Goal: Transaction & Acquisition: Purchase product/service

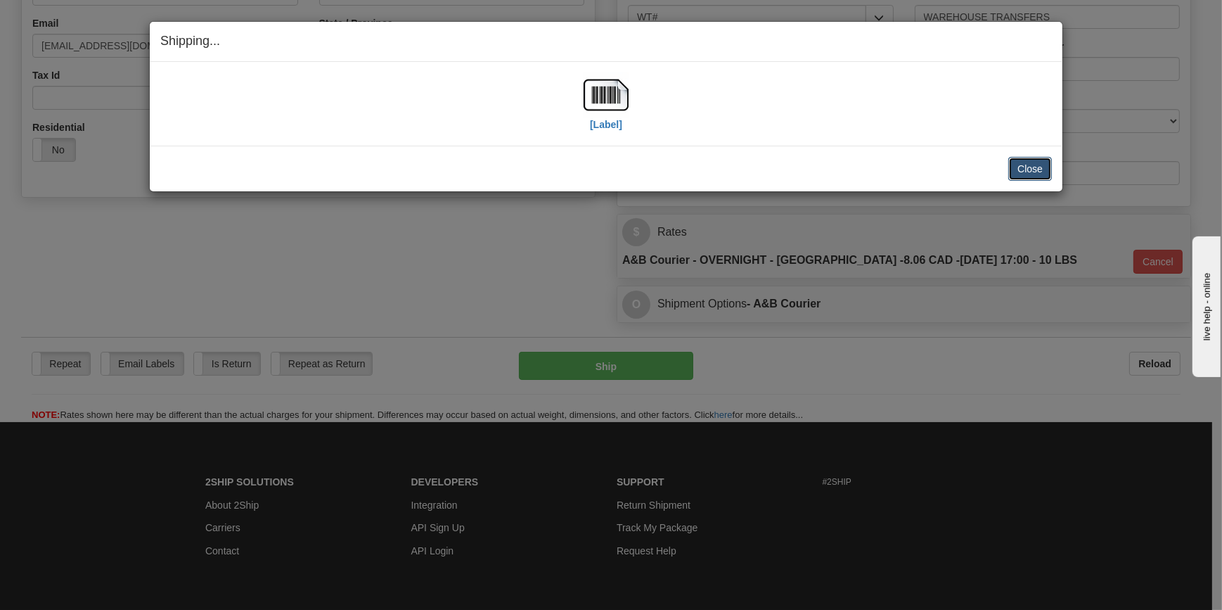
click at [1027, 172] on button "Close" at bounding box center [1030, 169] width 44 height 24
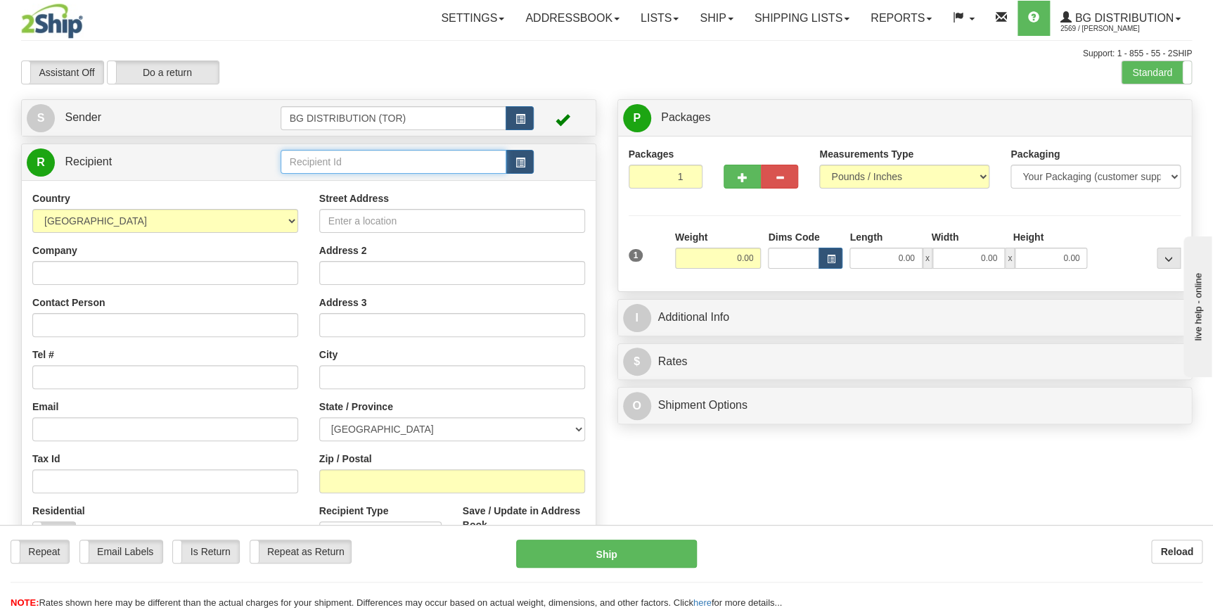
click at [380, 157] on input "text" at bounding box center [394, 162] width 226 height 24
click at [366, 181] on div "60009" at bounding box center [390, 184] width 212 height 15
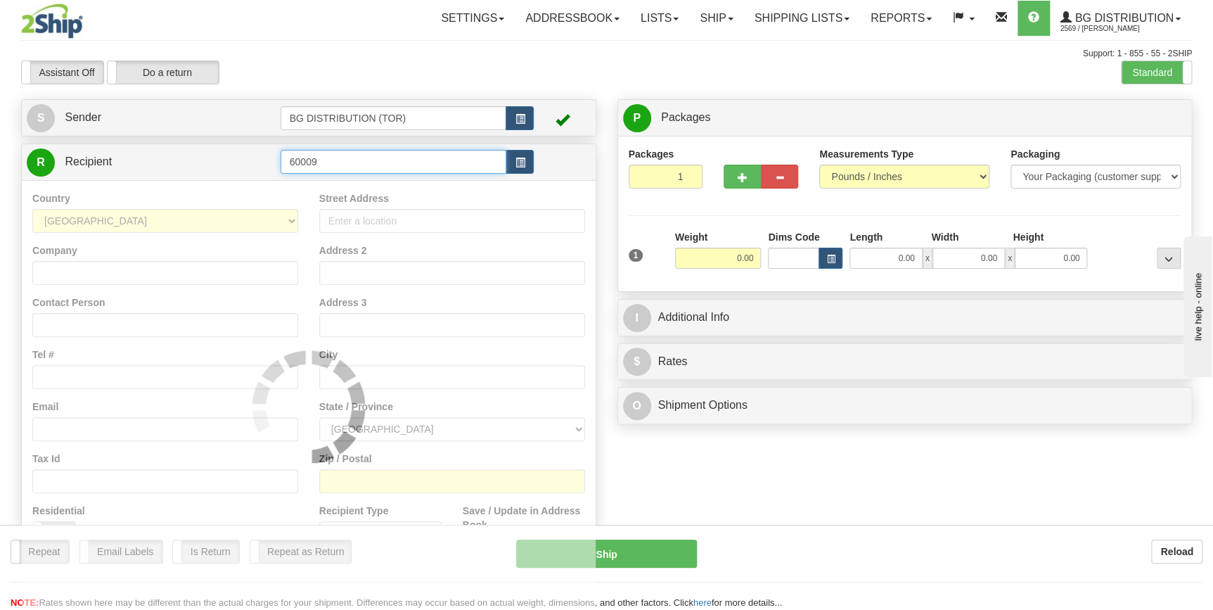
type input "60009"
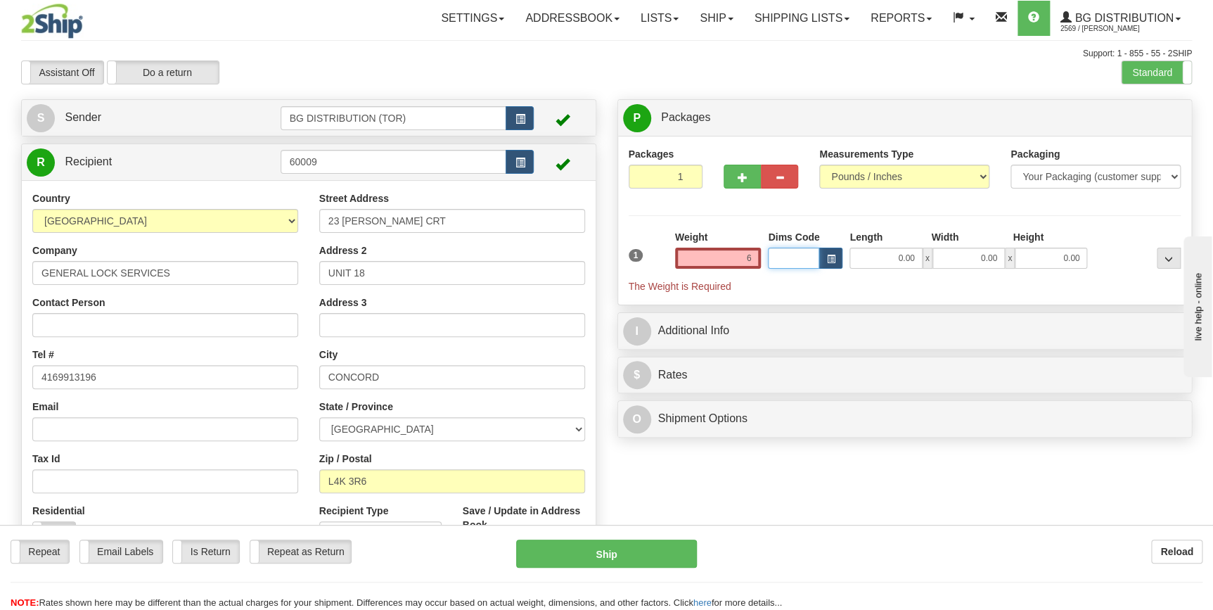
type input "6.00"
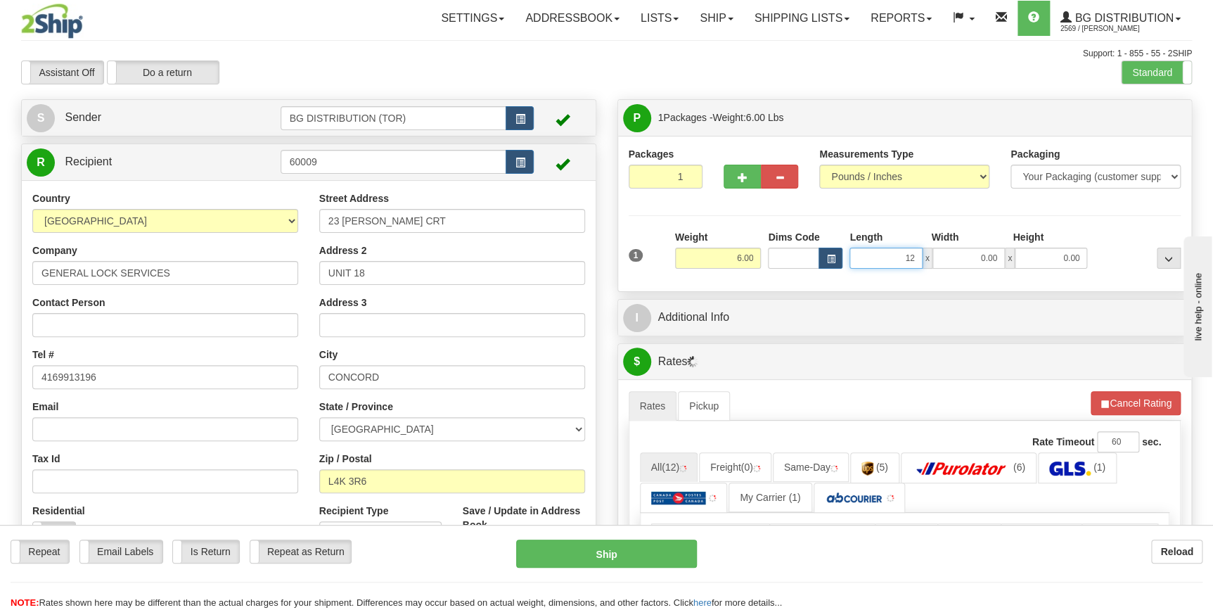
type input "12.00"
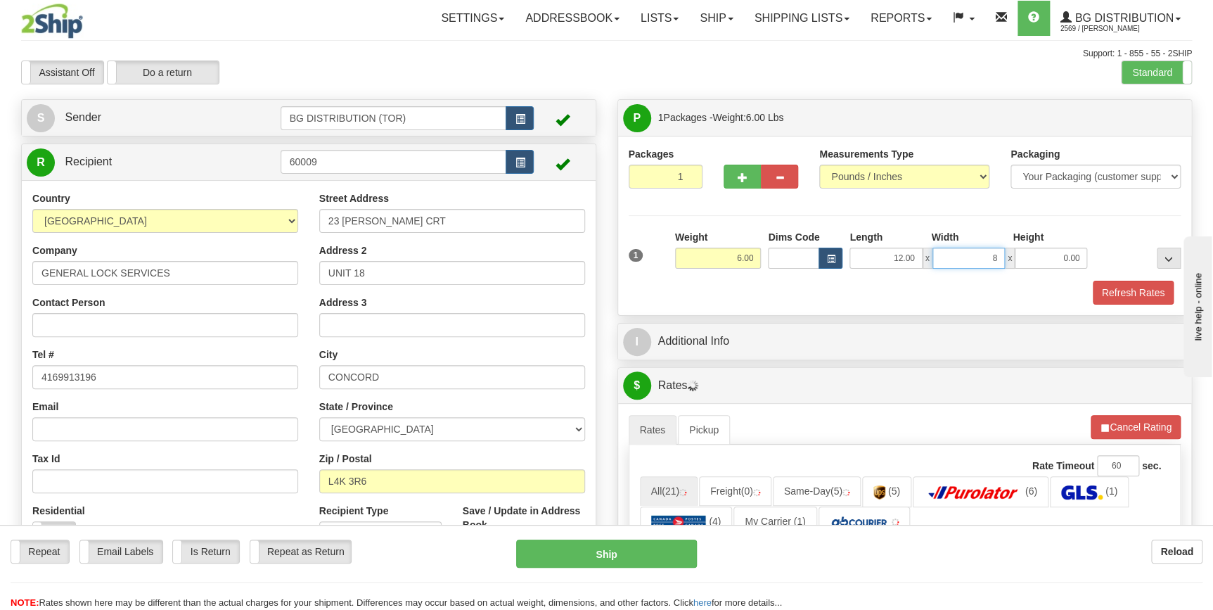
type input "8.00"
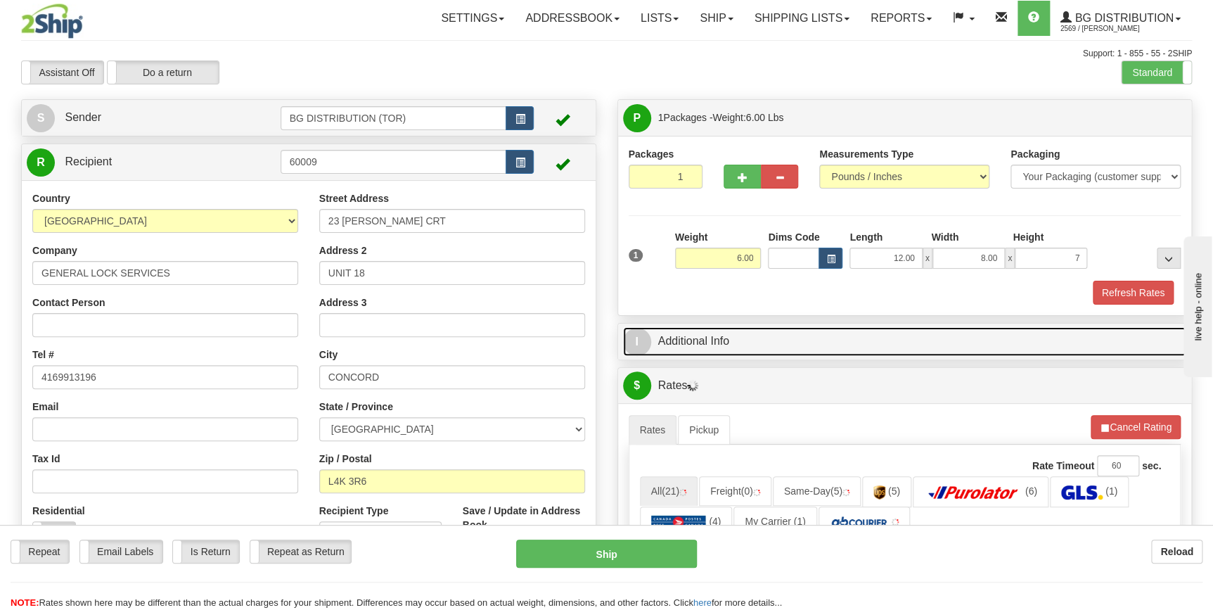
type input "7.00"
drag, startPoint x: 744, startPoint y: 336, endPoint x: 726, endPoint y: 330, distance: 18.7
click at [744, 336] on link "I Additional Info" at bounding box center [905, 341] width 564 height 29
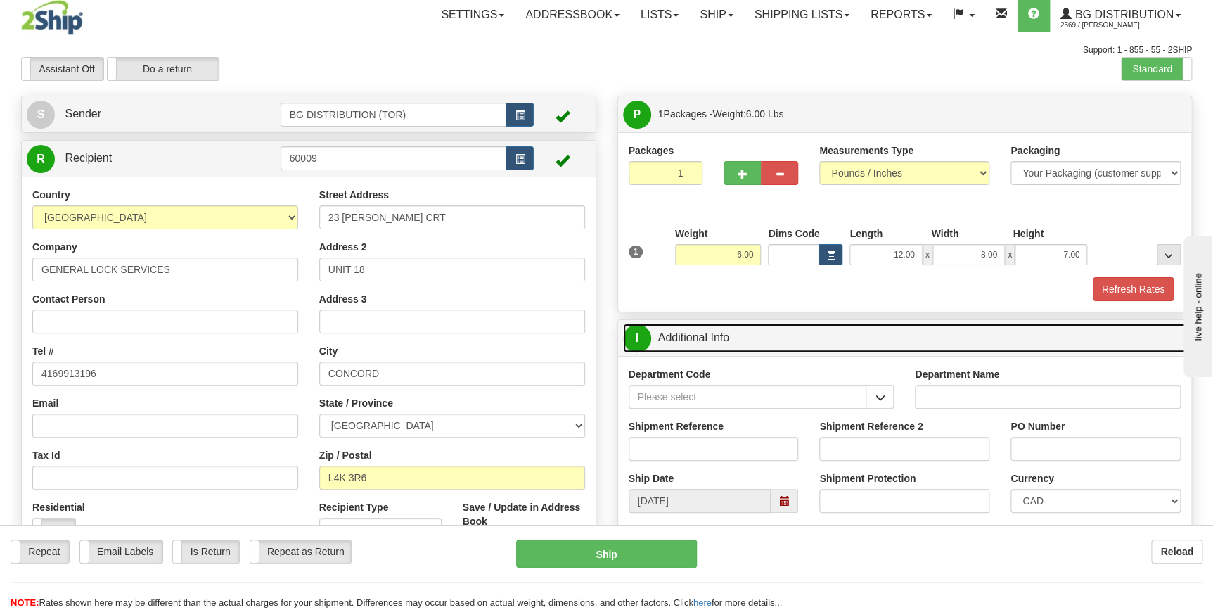
scroll to position [63, 0]
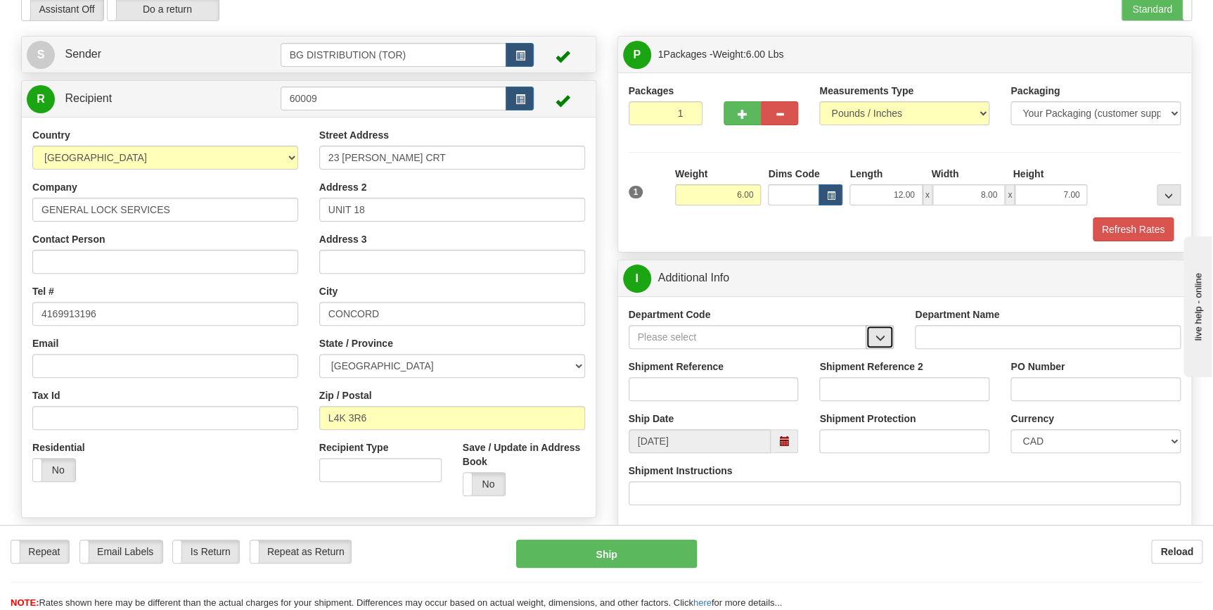
click at [887, 340] on button "button" at bounding box center [880, 337] width 28 height 24
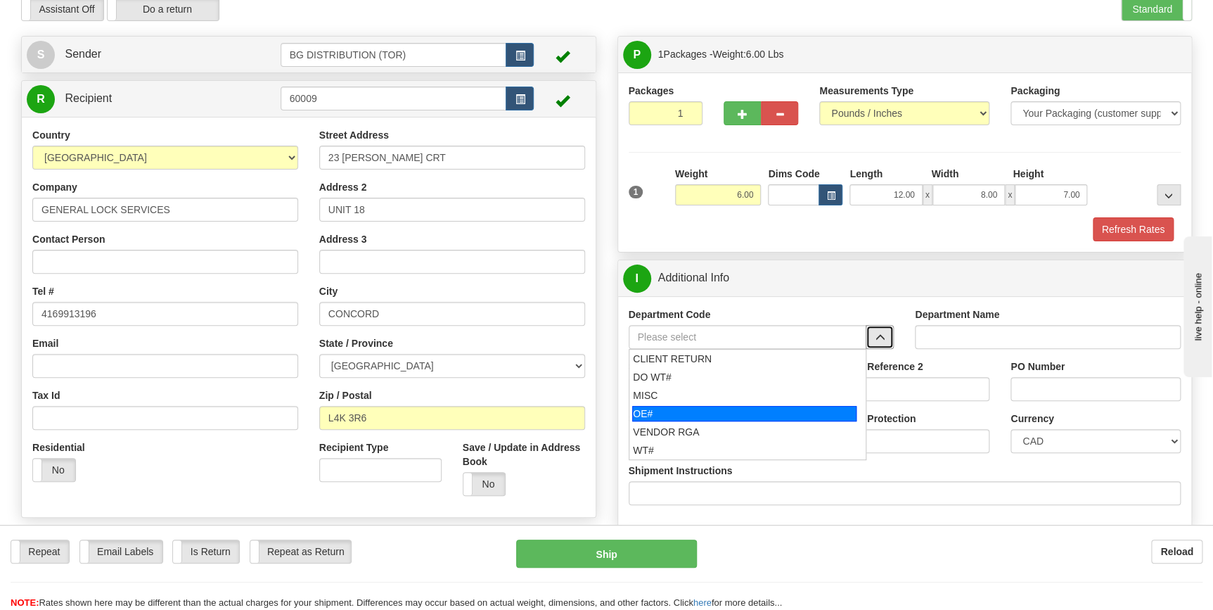
click at [736, 406] on div "OE#" at bounding box center [744, 413] width 224 height 15
type input "OE#"
type input "ORDERS"
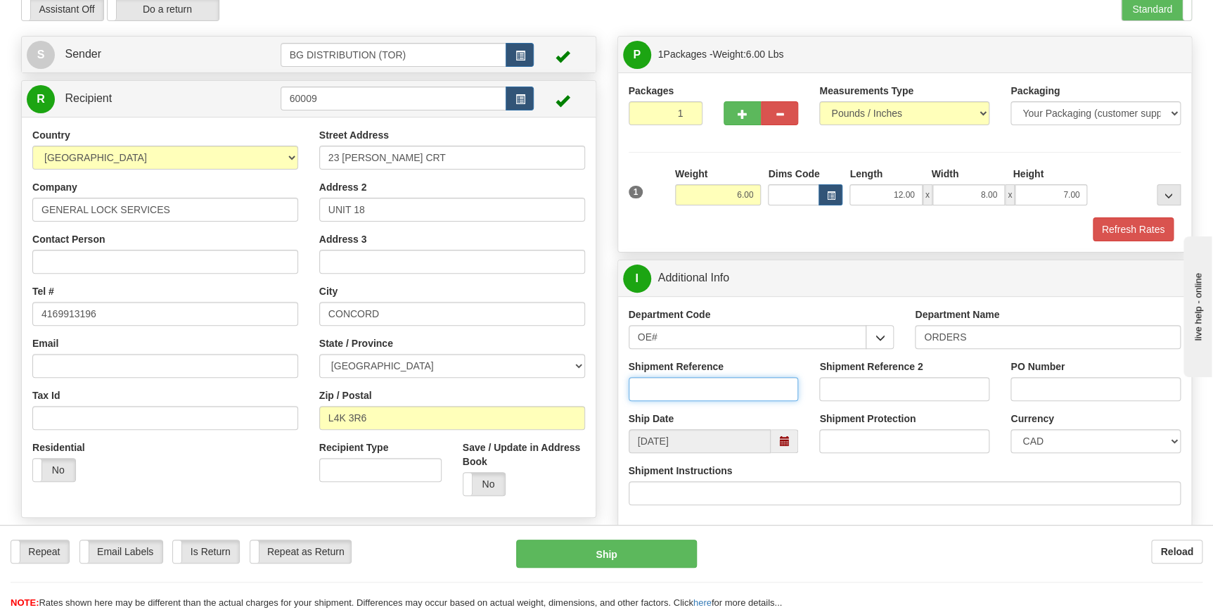
click at [733, 395] on input "Shipment Reference" at bounding box center [714, 389] width 170 height 24
type input "70183031-00"
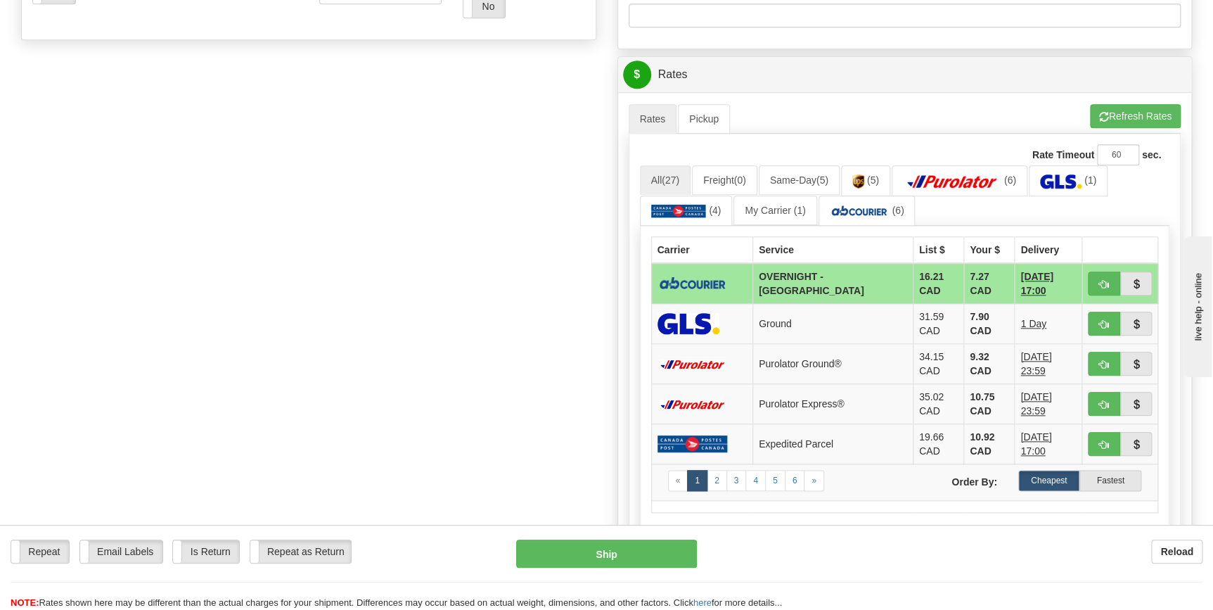
scroll to position [639, 0]
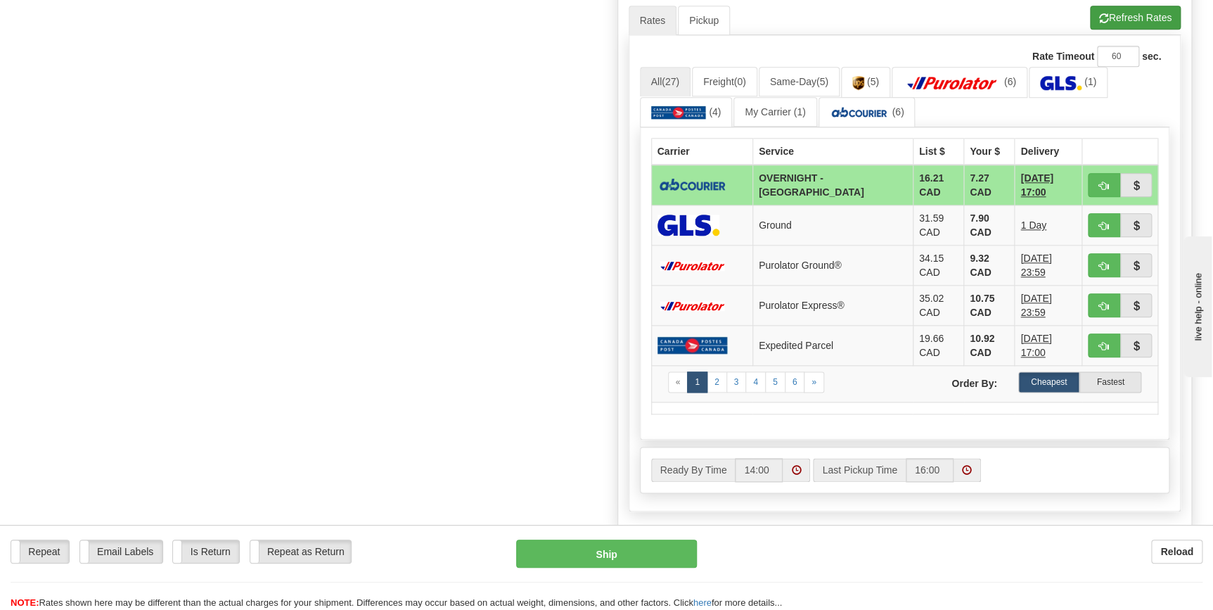
type input "white cap"
click at [1134, 16] on button "Refresh Rates" at bounding box center [1135, 18] width 91 height 24
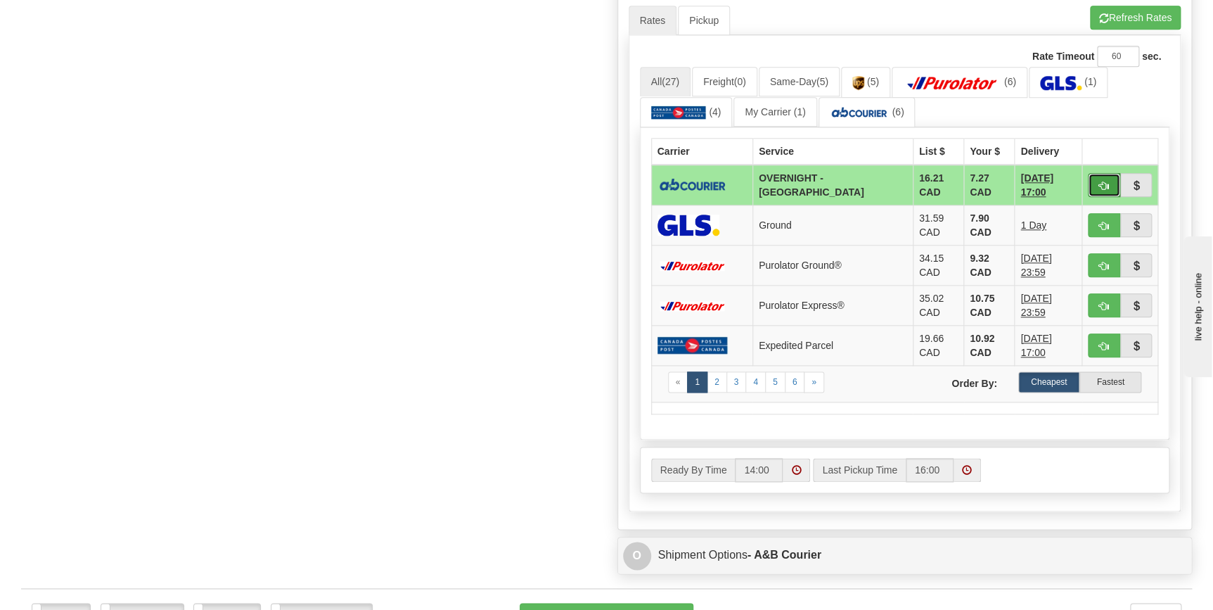
click at [1096, 182] on button "button" at bounding box center [1104, 185] width 32 height 24
type input "4"
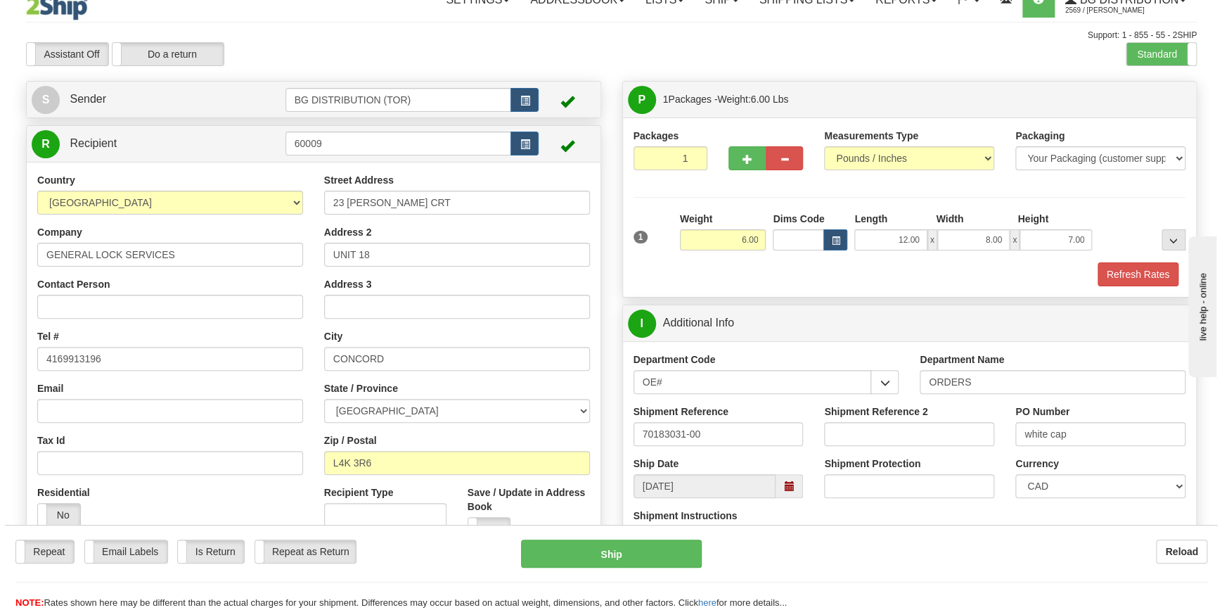
scroll to position [0, 0]
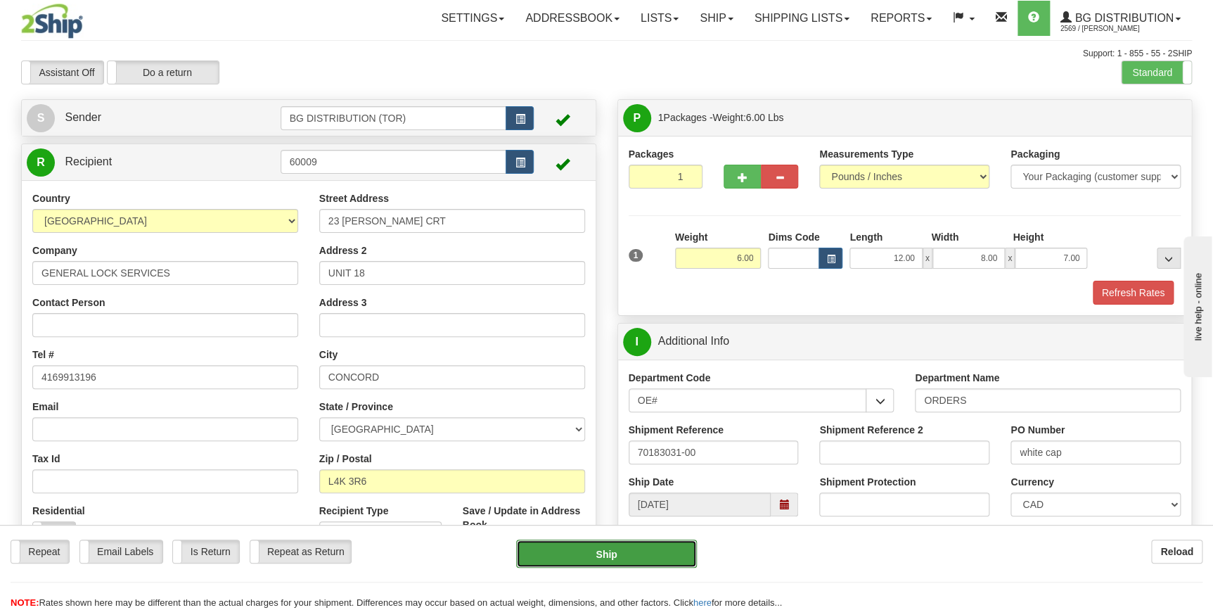
click at [625, 550] on button "Ship" at bounding box center [606, 553] width 181 height 28
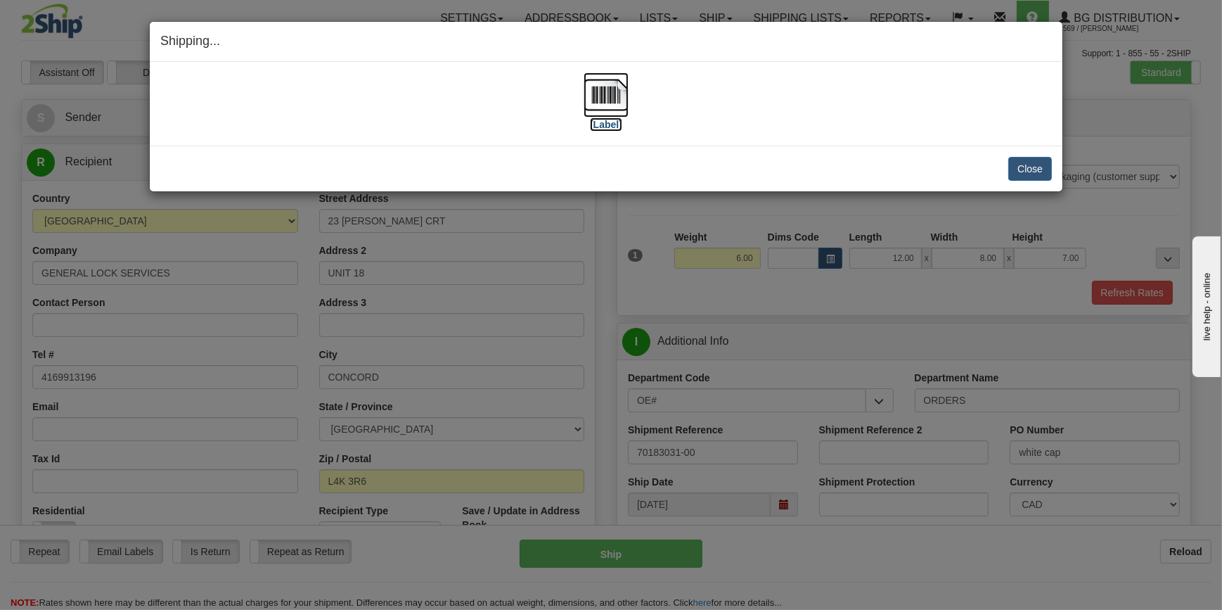
click at [602, 122] on label "[Label]" at bounding box center [606, 124] width 32 height 14
click at [1041, 162] on button "Close" at bounding box center [1030, 169] width 44 height 24
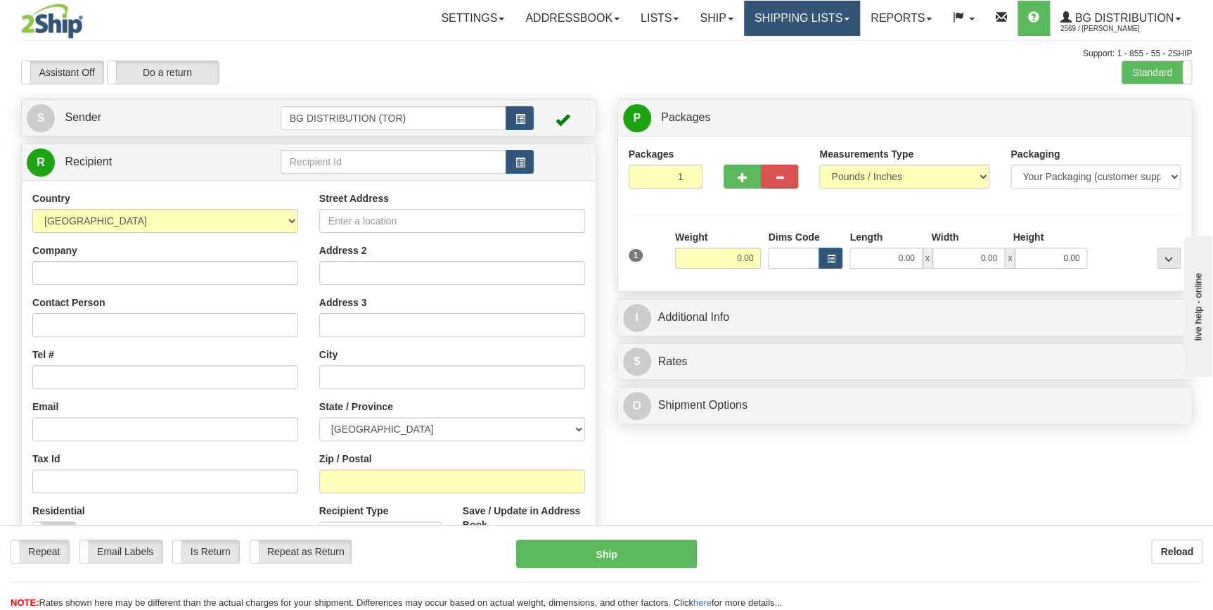
click at [779, 13] on link "Shipping lists" at bounding box center [802, 18] width 116 height 35
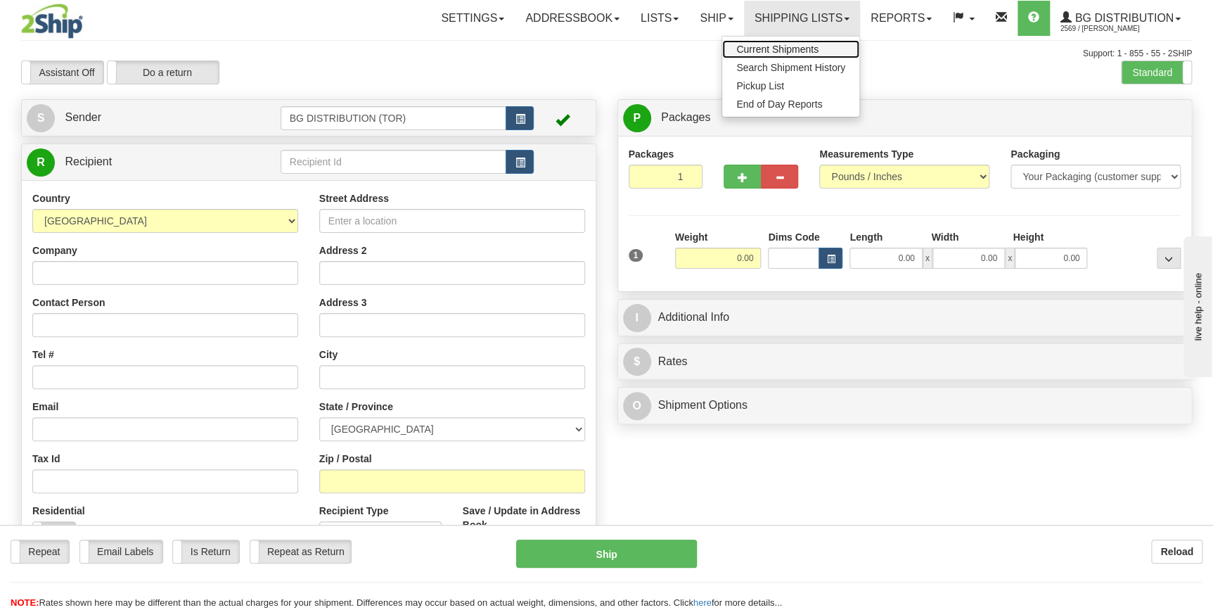
click at [817, 54] on link "Current Shipments" at bounding box center [790, 49] width 137 height 18
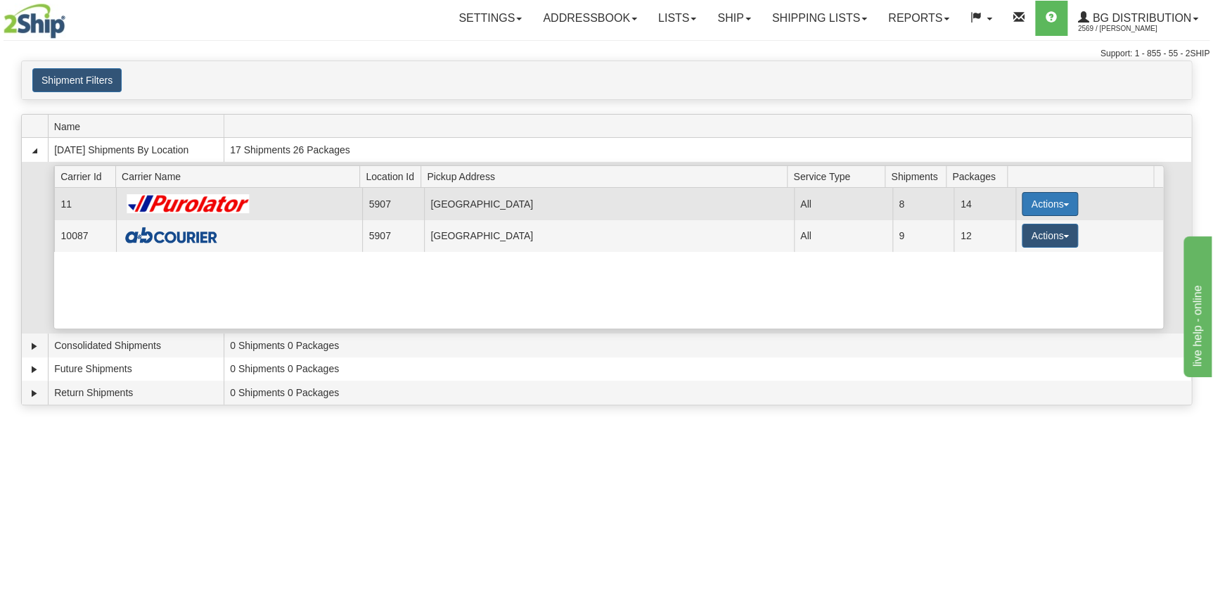
click at [1048, 202] on button "Actions" at bounding box center [1050, 204] width 56 height 24
click at [1020, 226] on link "Details" at bounding box center [1021, 231] width 113 height 18
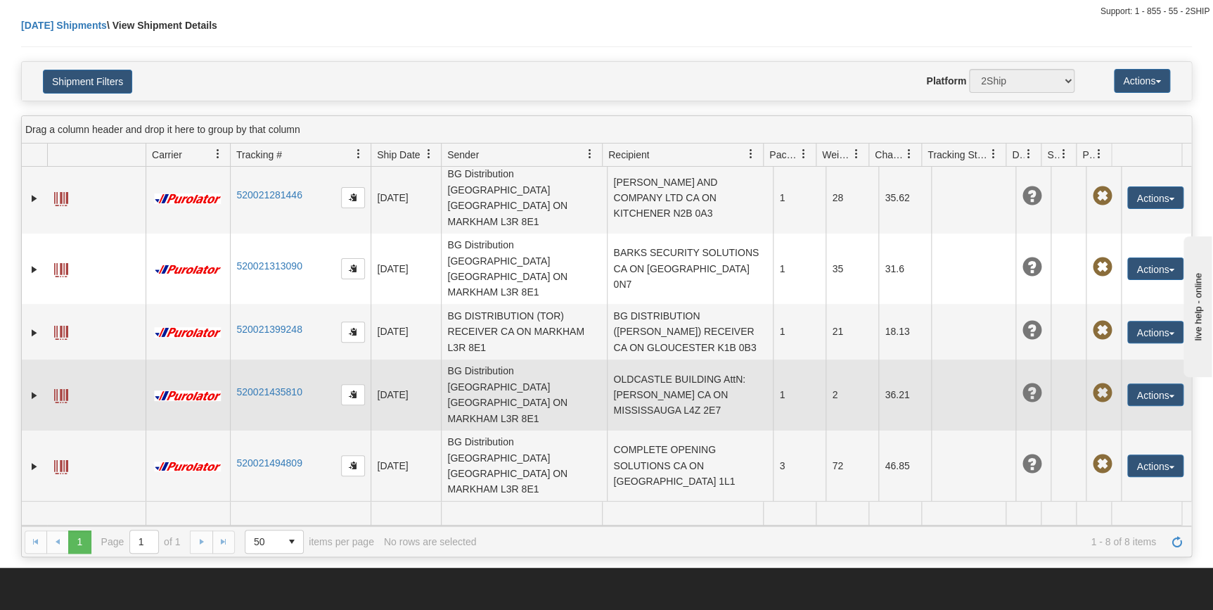
scroll to position [63, 0]
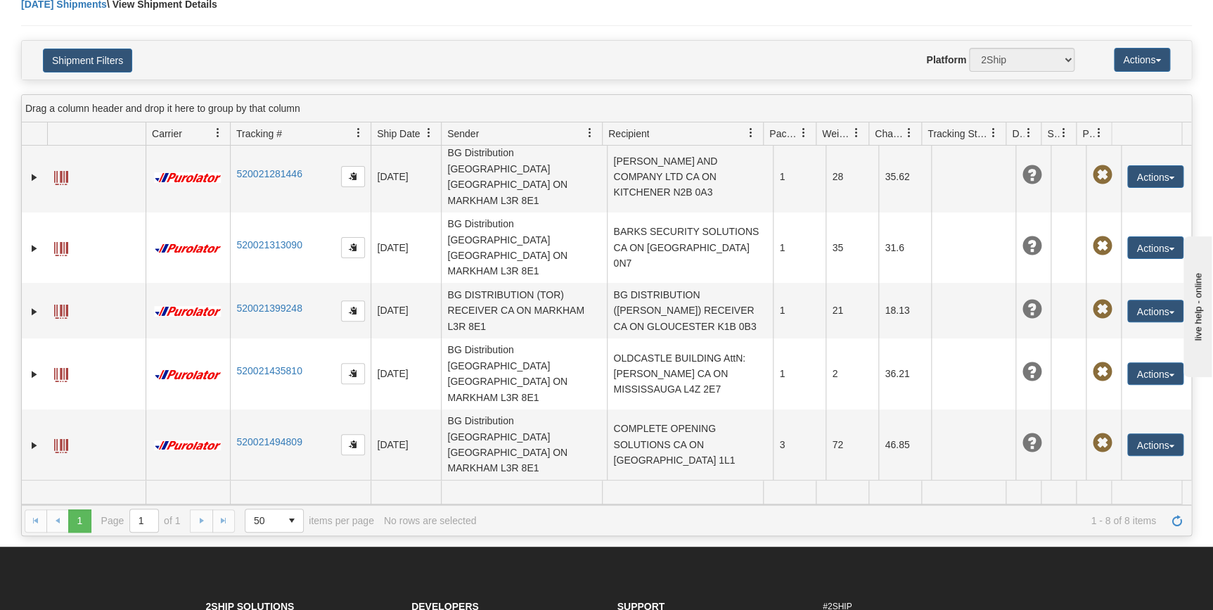
click at [1167, 496] on button "Actions" at bounding box center [1155, 507] width 56 height 23
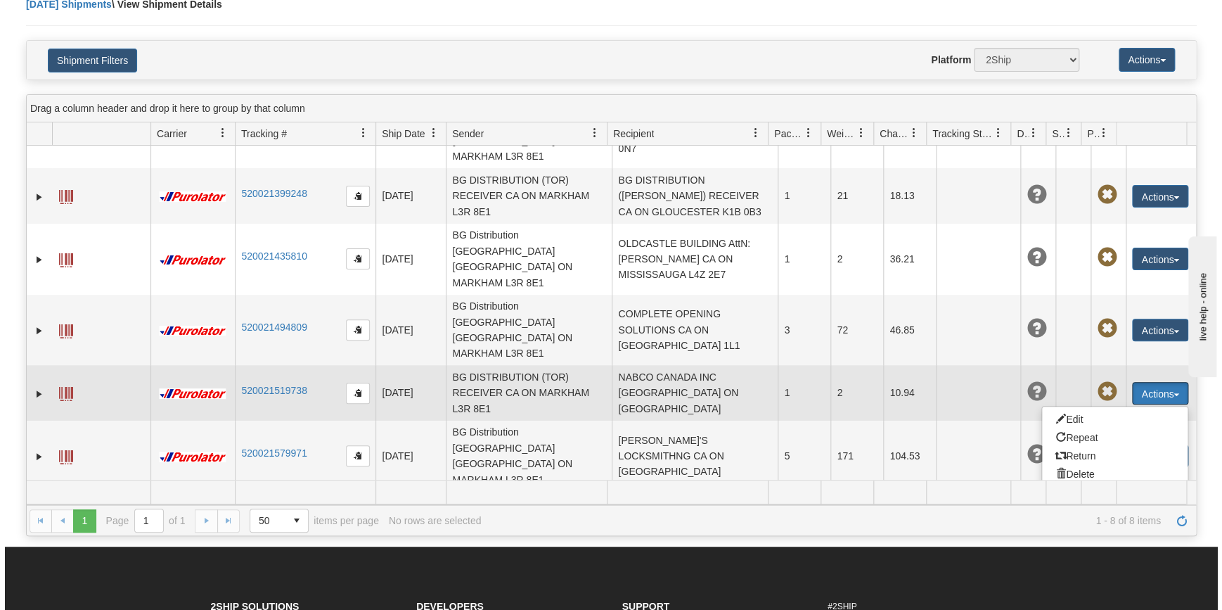
scroll to position [193, 0]
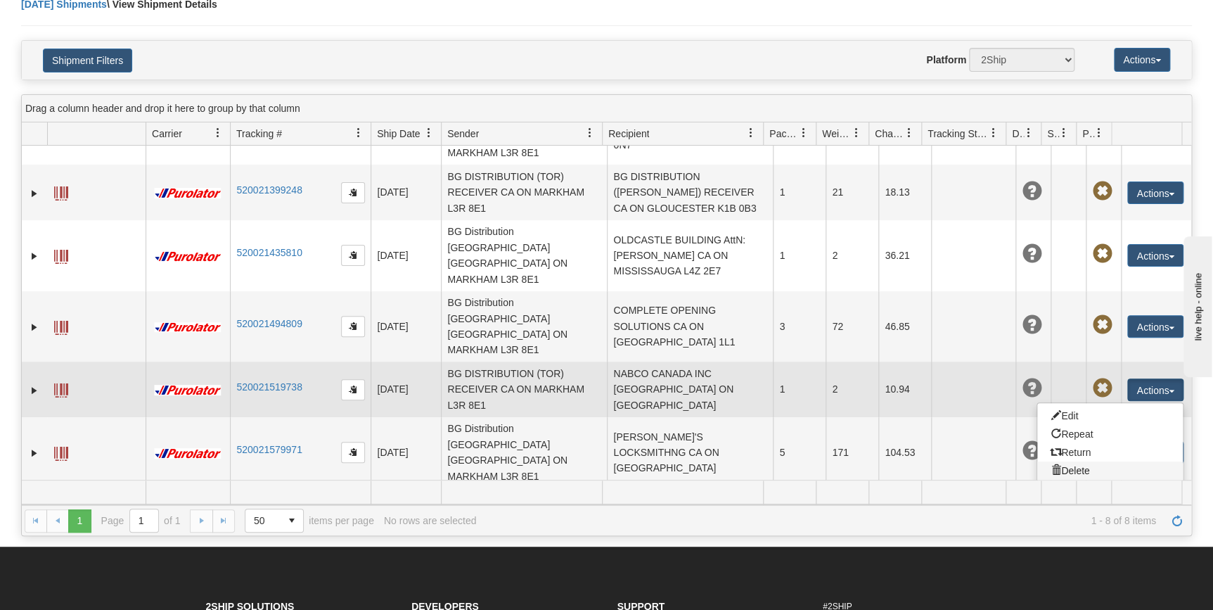
click at [1099, 461] on link "Delete" at bounding box center [1110, 470] width 146 height 18
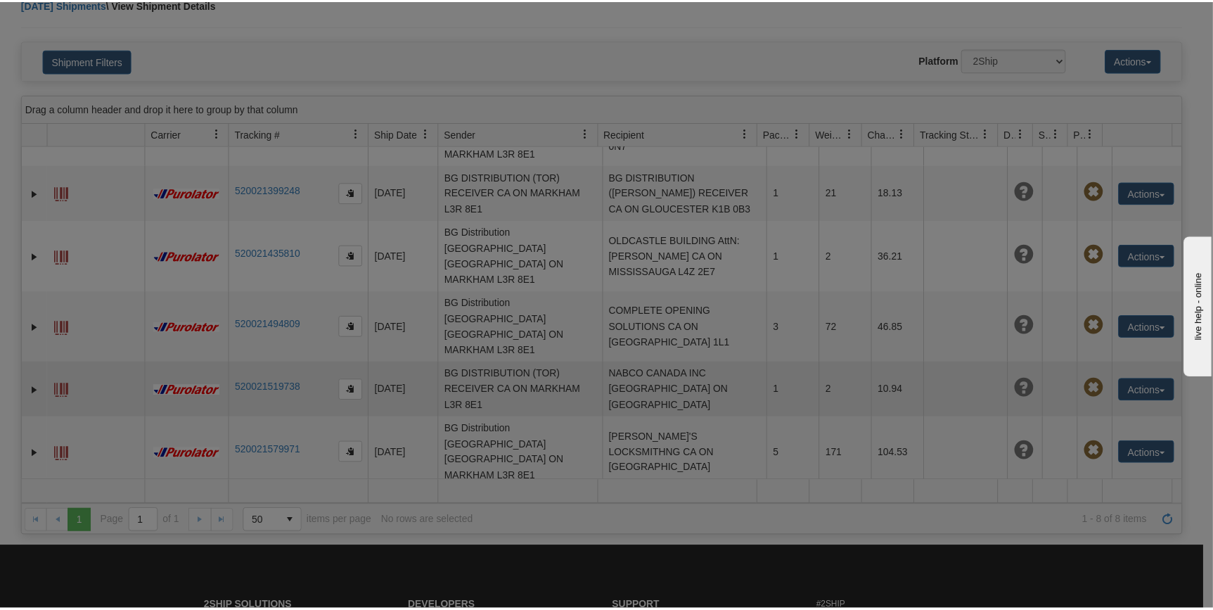
scroll to position [76, 0]
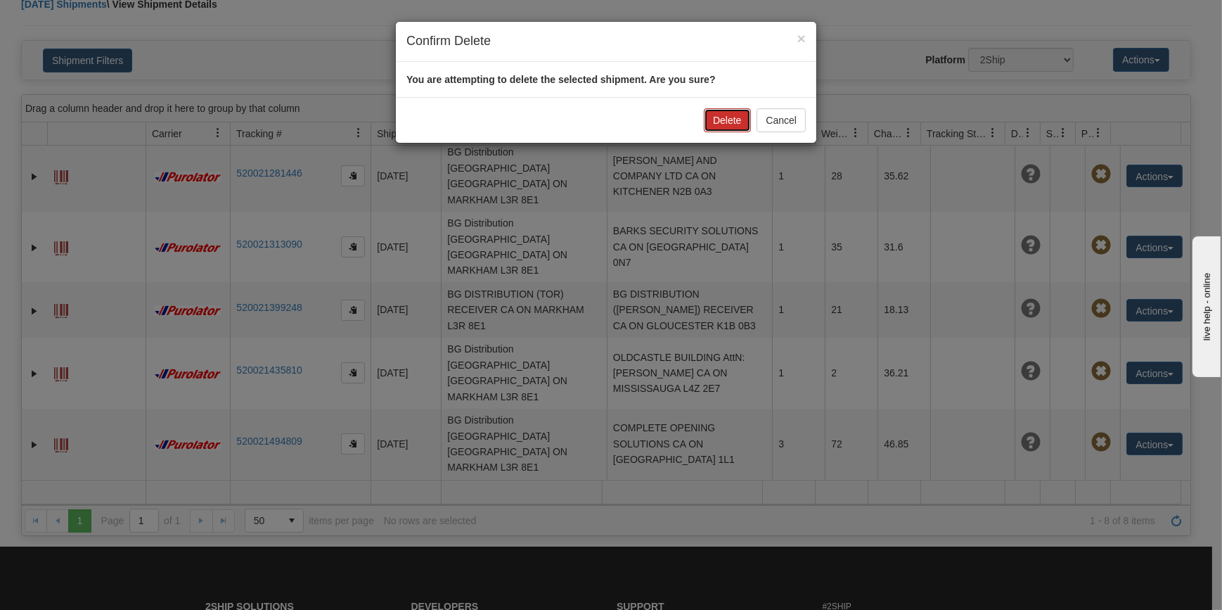
click at [724, 114] on button "Delete" at bounding box center [727, 120] width 46 height 24
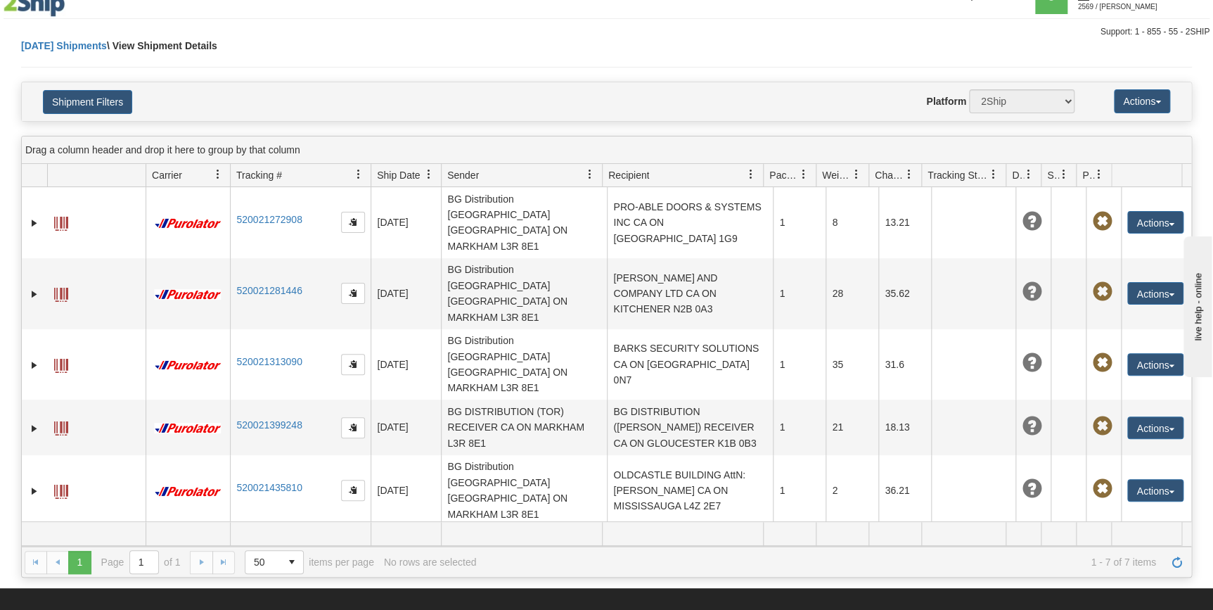
scroll to position [0, 0]
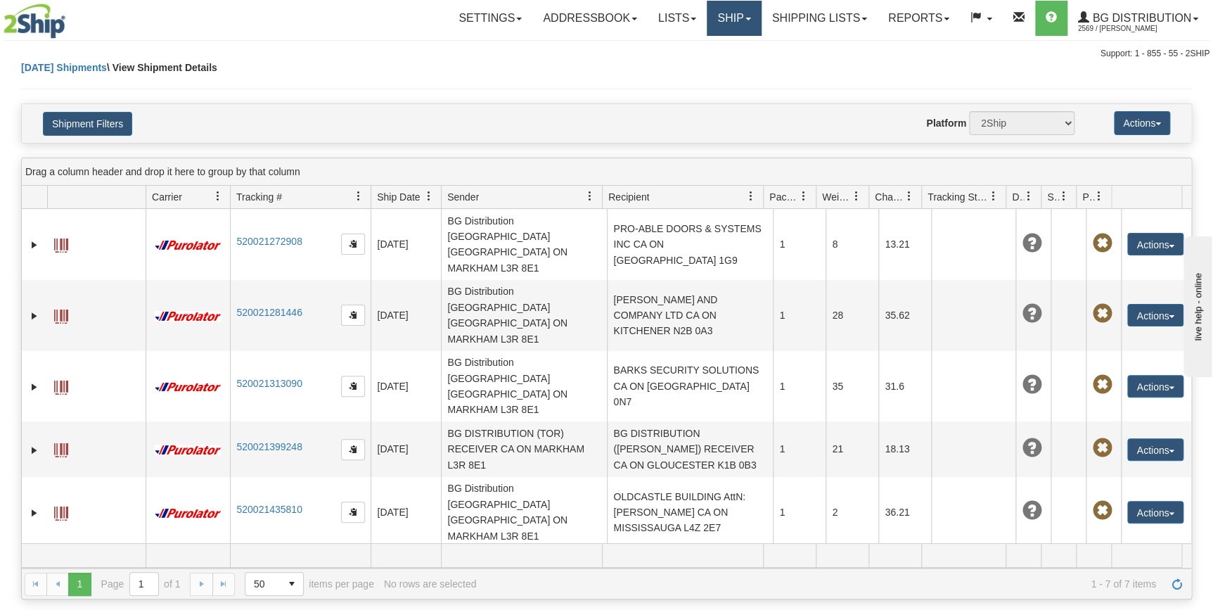
click at [733, 18] on link "Ship" at bounding box center [734, 18] width 54 height 35
click at [719, 46] on link "Ship Screen" at bounding box center [705, 49] width 111 height 18
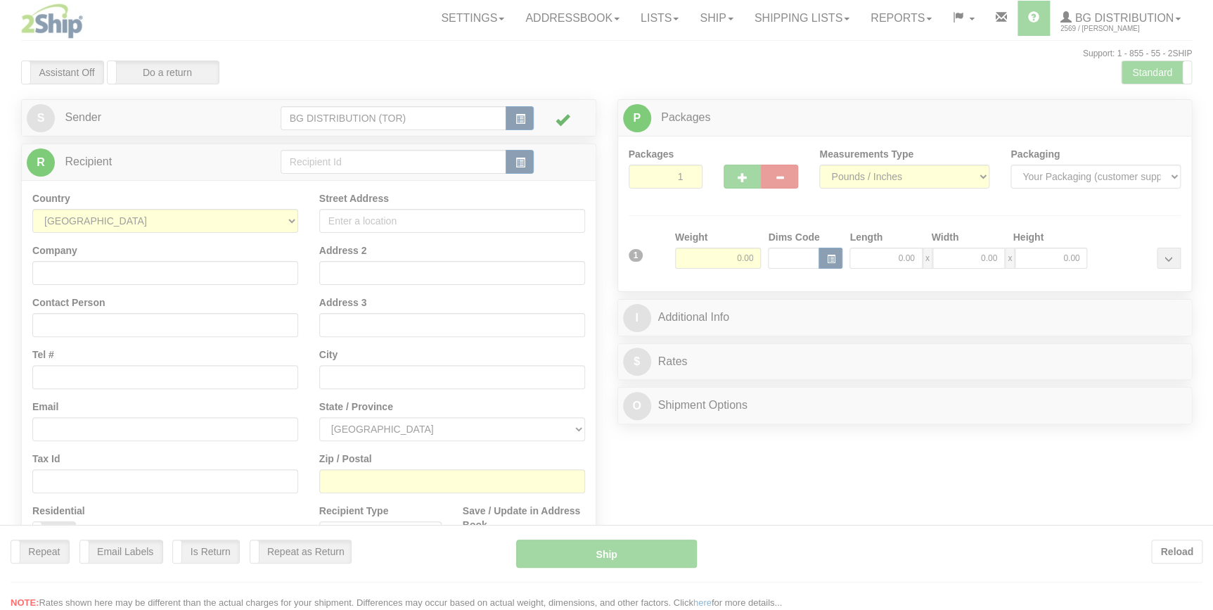
drag, startPoint x: 0, startPoint y: 0, endPoint x: 351, endPoint y: 158, distance: 384.9
click at [351, 158] on div at bounding box center [606, 305] width 1213 height 610
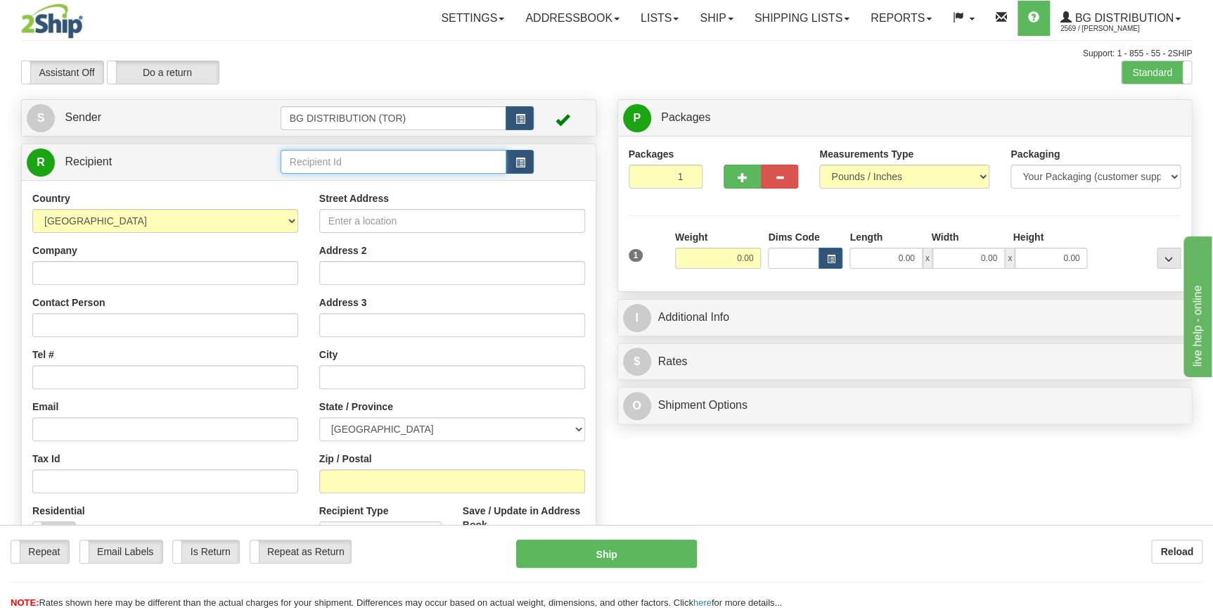
click at [351, 162] on input "text" at bounding box center [394, 162] width 226 height 24
click at [349, 186] on div "60123" at bounding box center [390, 184] width 212 height 15
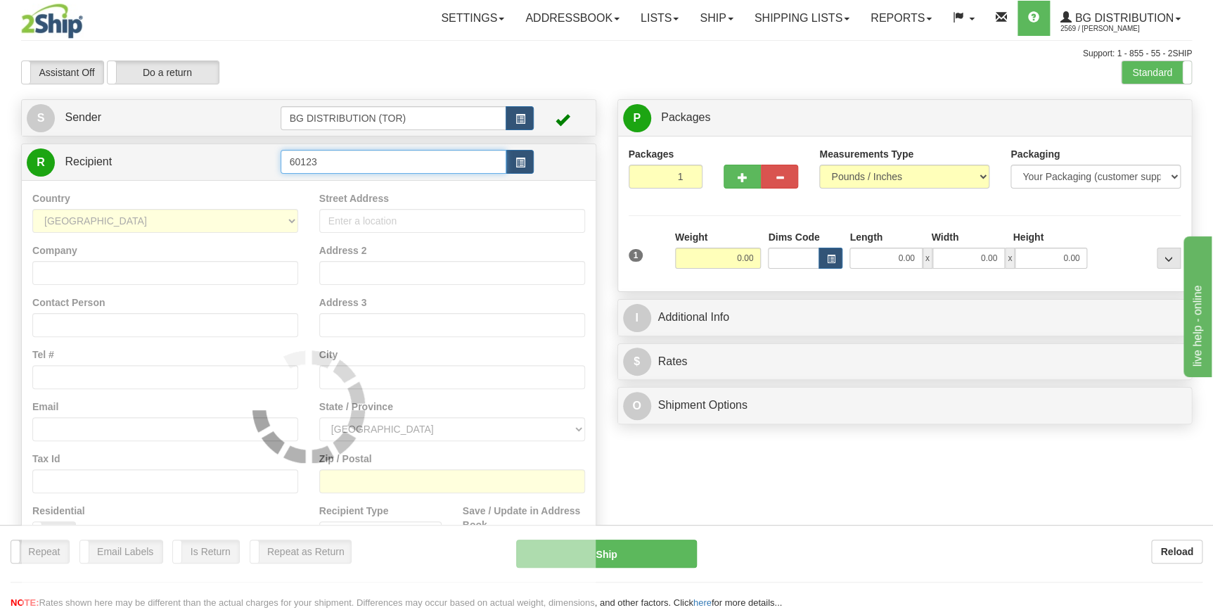
type input "60123"
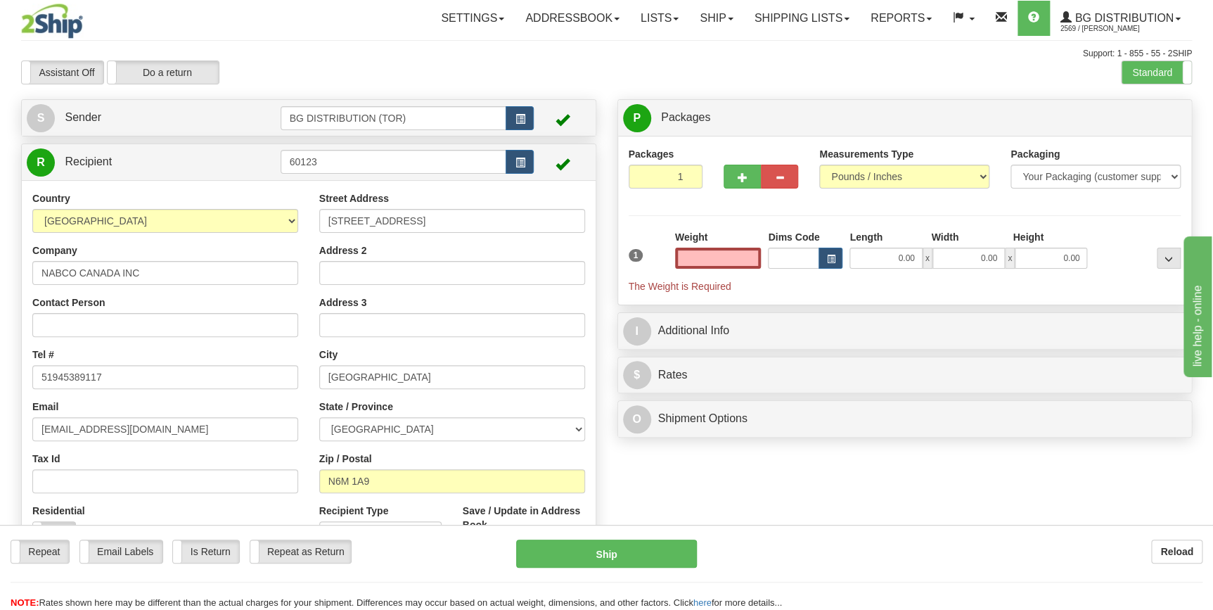
type input "0.00"
click at [387, 219] on input "[STREET_ADDRESS]" at bounding box center [452, 221] width 266 height 24
click at [468, 219] on input "[STREET_ADDRESS]" at bounding box center [452, 221] width 266 height 24
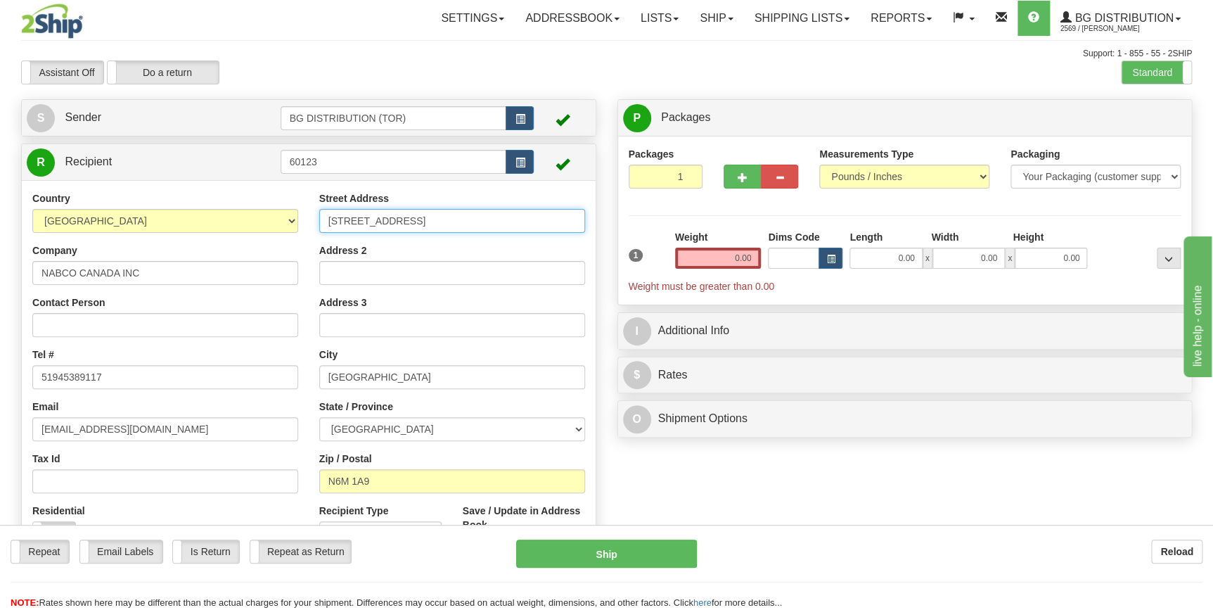
paste input "[STREET_ADDRESS]"
type input "[STREET_ADDRESS]"
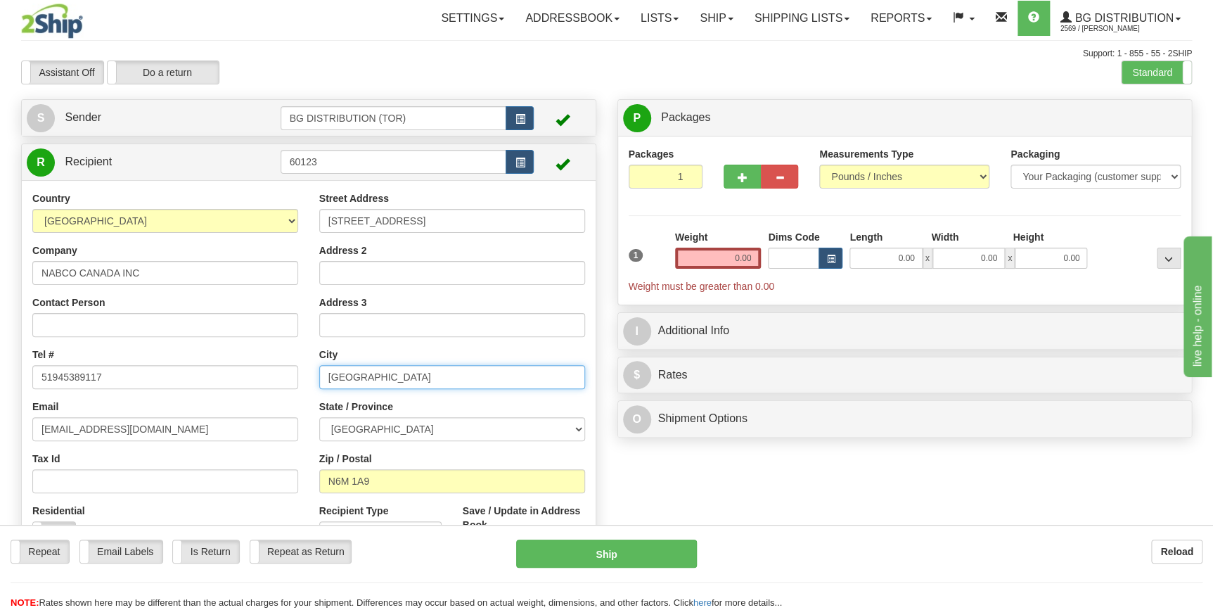
click at [392, 371] on input "[GEOGRAPHIC_DATA]" at bounding box center [452, 377] width 266 height 24
drag, startPoint x: 389, startPoint y: 375, endPoint x: 304, endPoint y: 373, distance: 84.4
click at [304, 373] on div "Country [GEOGRAPHIC_DATA] [GEOGRAPHIC_DATA] [GEOGRAPHIC_DATA] [GEOGRAPHIC_DATA]…" at bounding box center [309, 380] width 574 height 378
paste input "[GEOGRAPHIC_DATA]"
type input "[GEOGRAPHIC_DATA]"
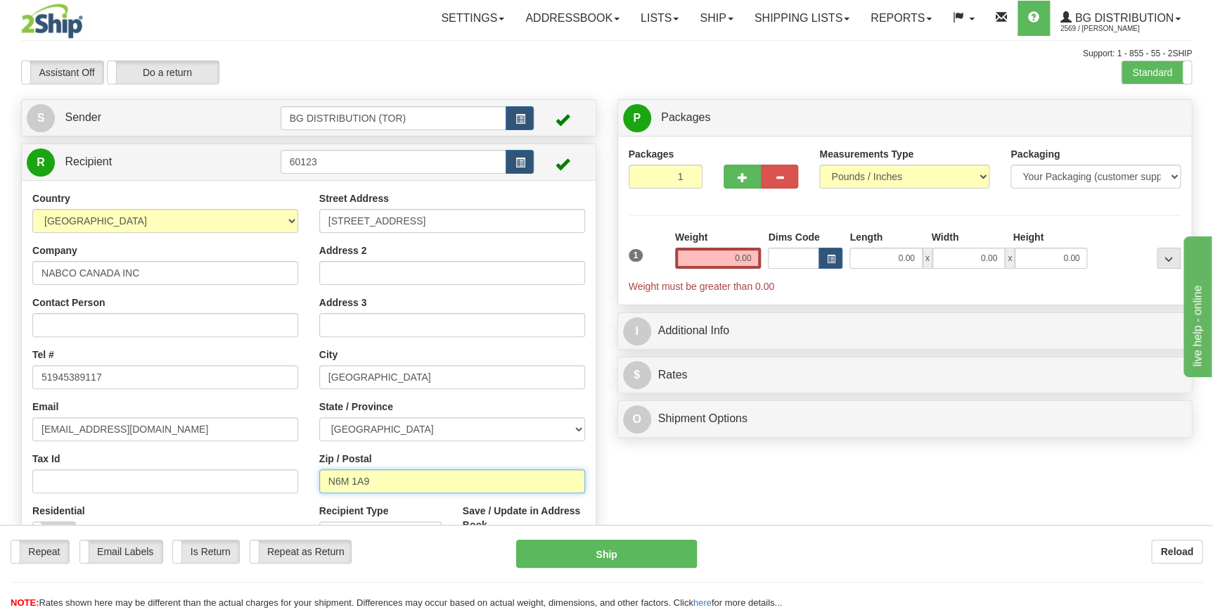
click at [397, 475] on input "N6M 1A9" at bounding box center [452, 481] width 266 height 24
click at [397, 476] on input "N6M 1A9" at bounding box center [452, 481] width 266 height 24
type input "l"
type input "K"
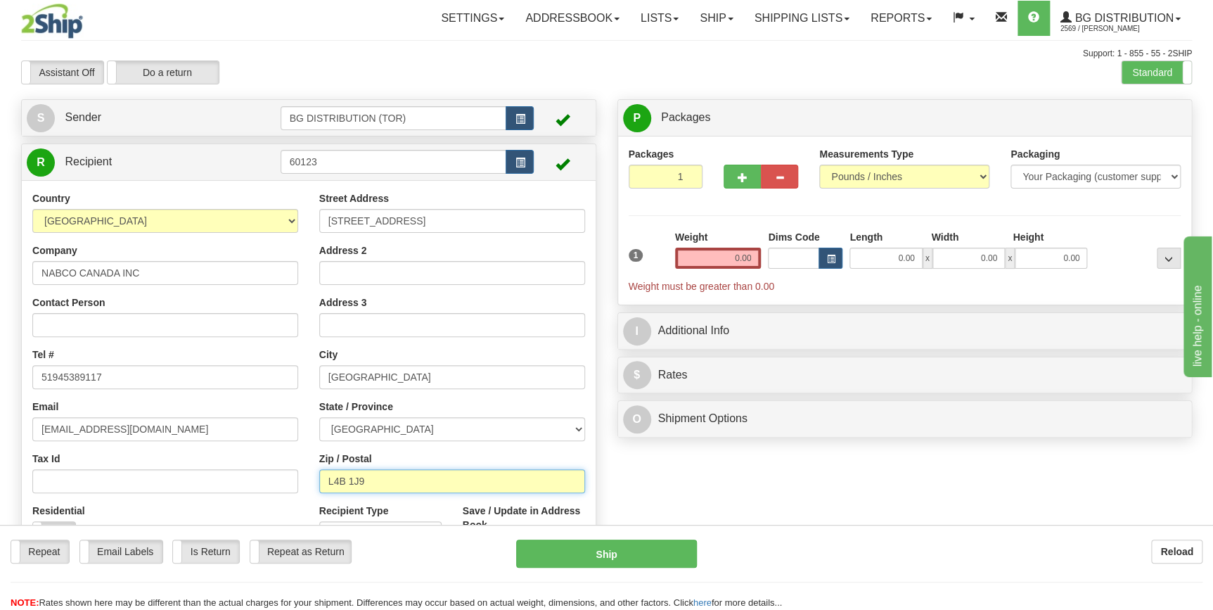
type input "L4B 1J9"
click at [721, 254] on input "0.00" at bounding box center [718, 258] width 86 height 21
type input "0.00"
click at [417, 196] on div "Street Address [STREET_ADDRESS]" at bounding box center [452, 211] width 266 height 41
click at [738, 259] on input "0.00" at bounding box center [718, 258] width 86 height 21
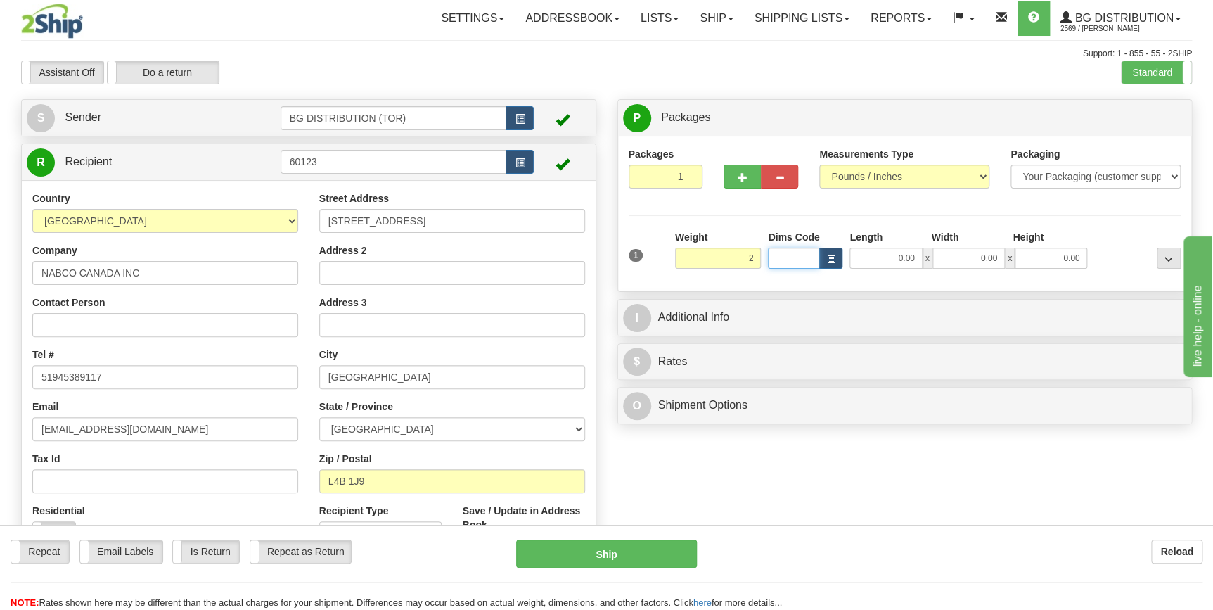
type input "2.00"
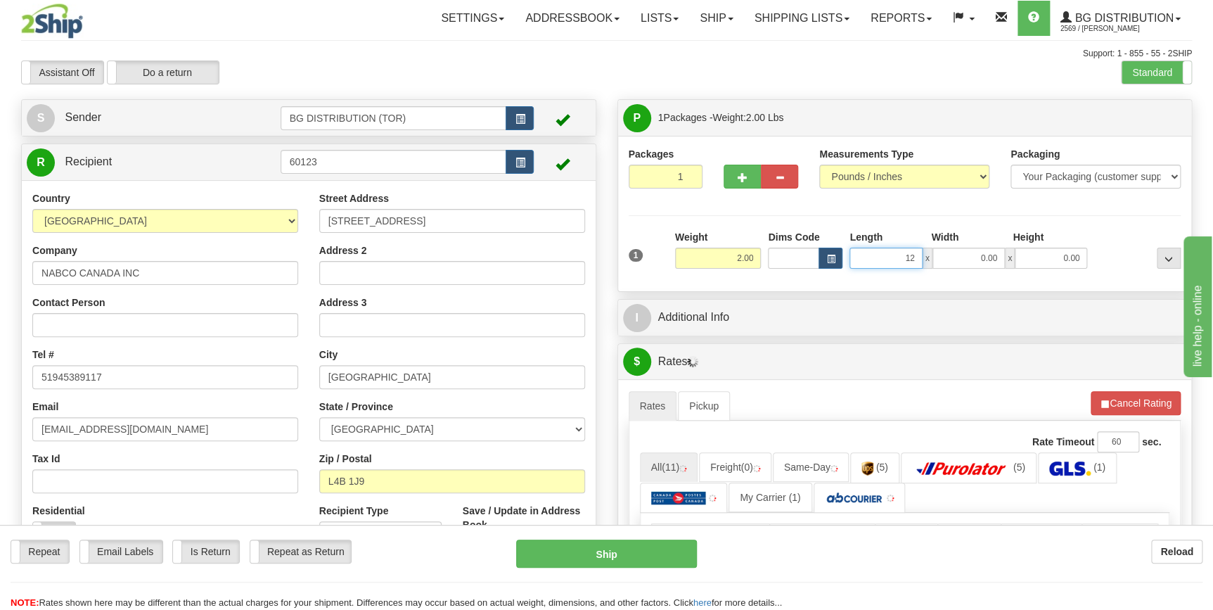
type input "12.00"
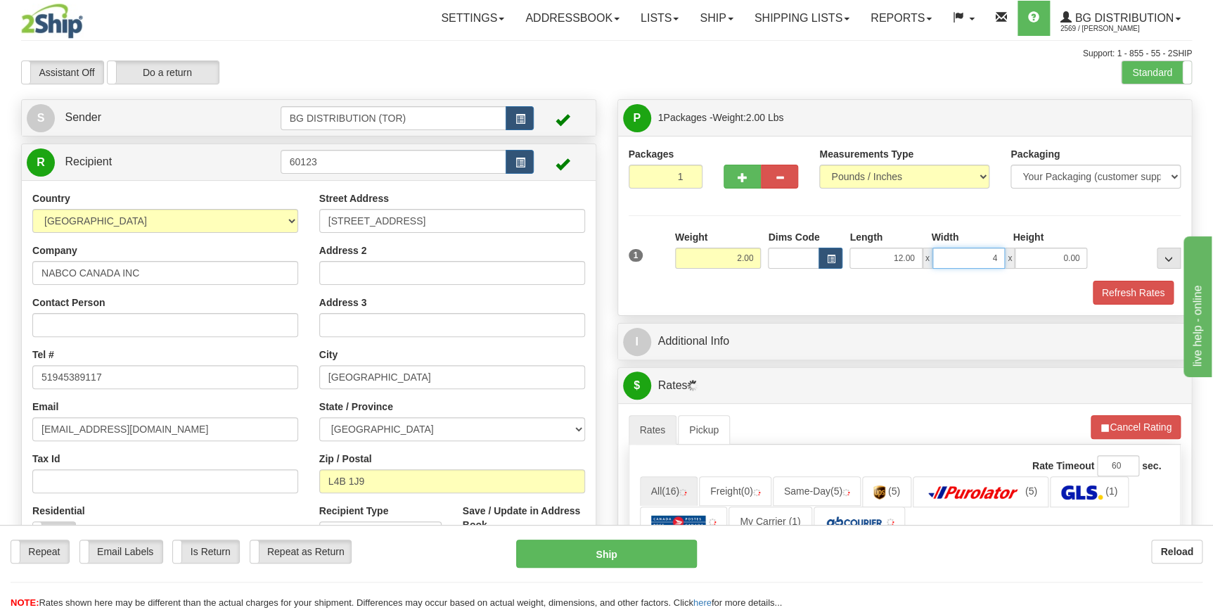
type input "4.00"
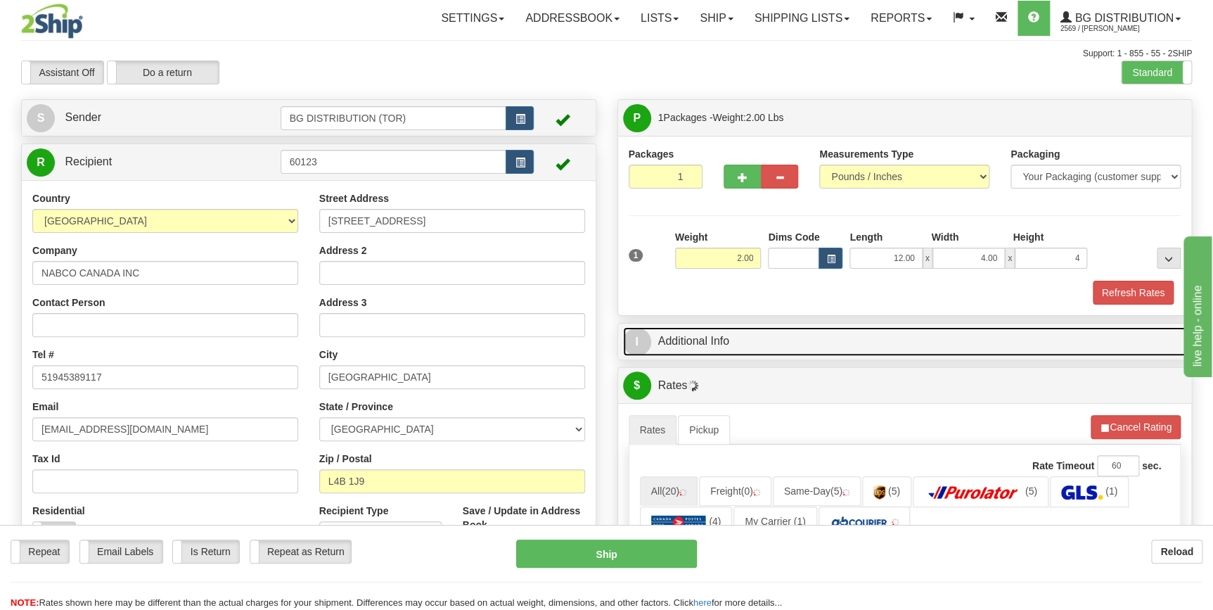
type input "4.00"
click at [789, 338] on link "I Additional Info" at bounding box center [905, 341] width 564 height 29
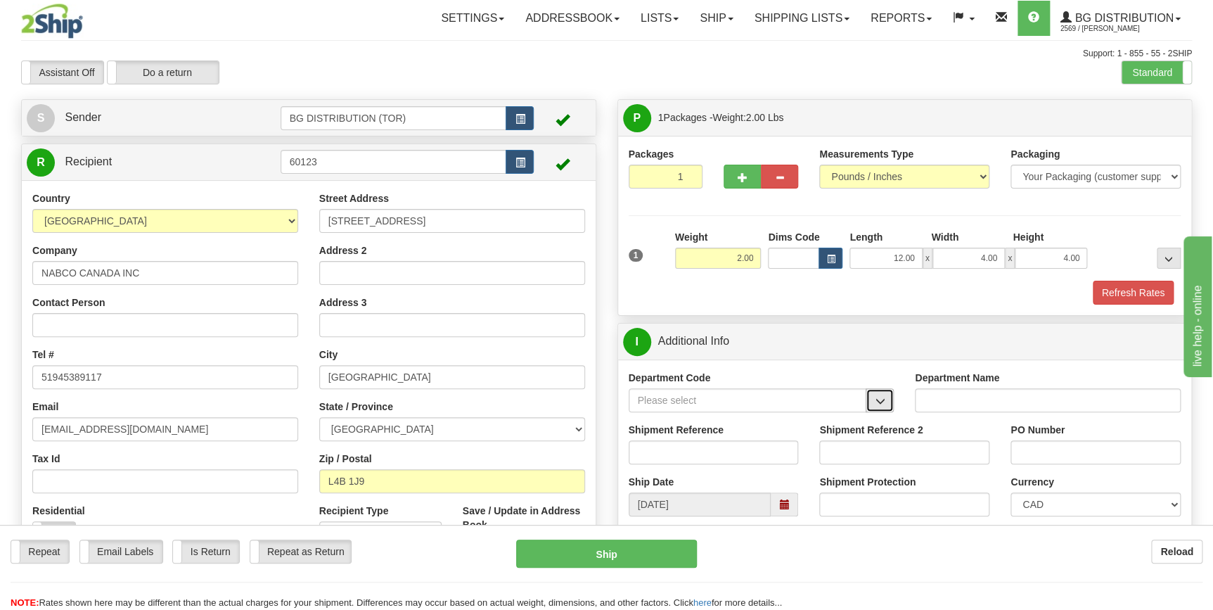
click at [873, 404] on button "button" at bounding box center [880, 400] width 28 height 24
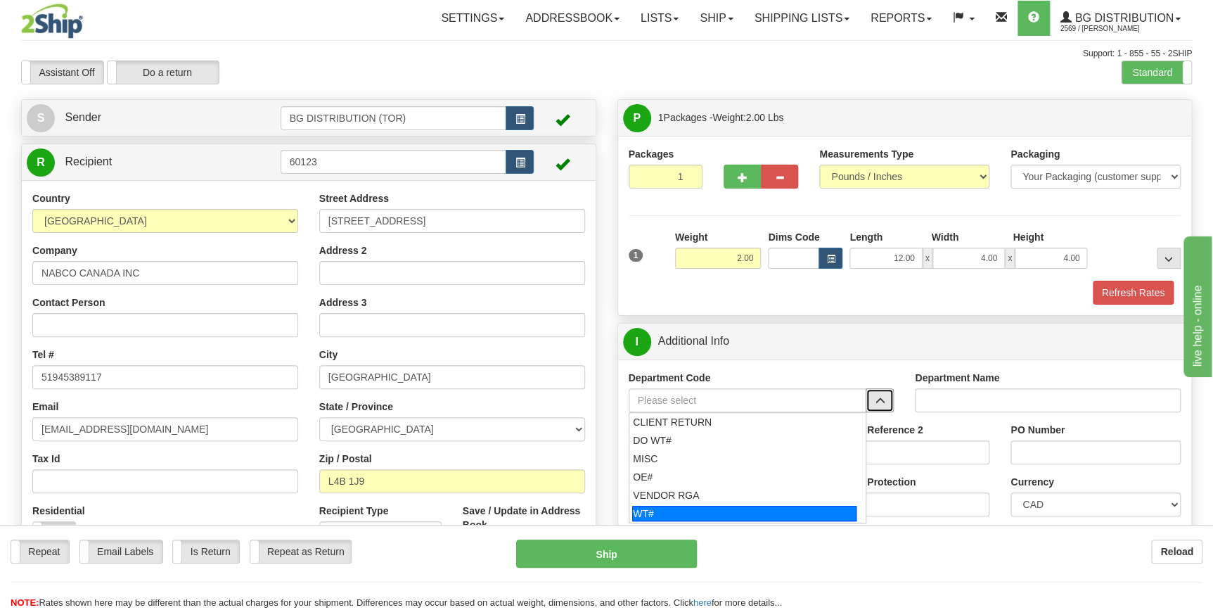
click at [774, 511] on div "WT#" at bounding box center [744, 513] width 224 height 15
type input "WT#"
type input "WAREHOUSE TRANSFERS"
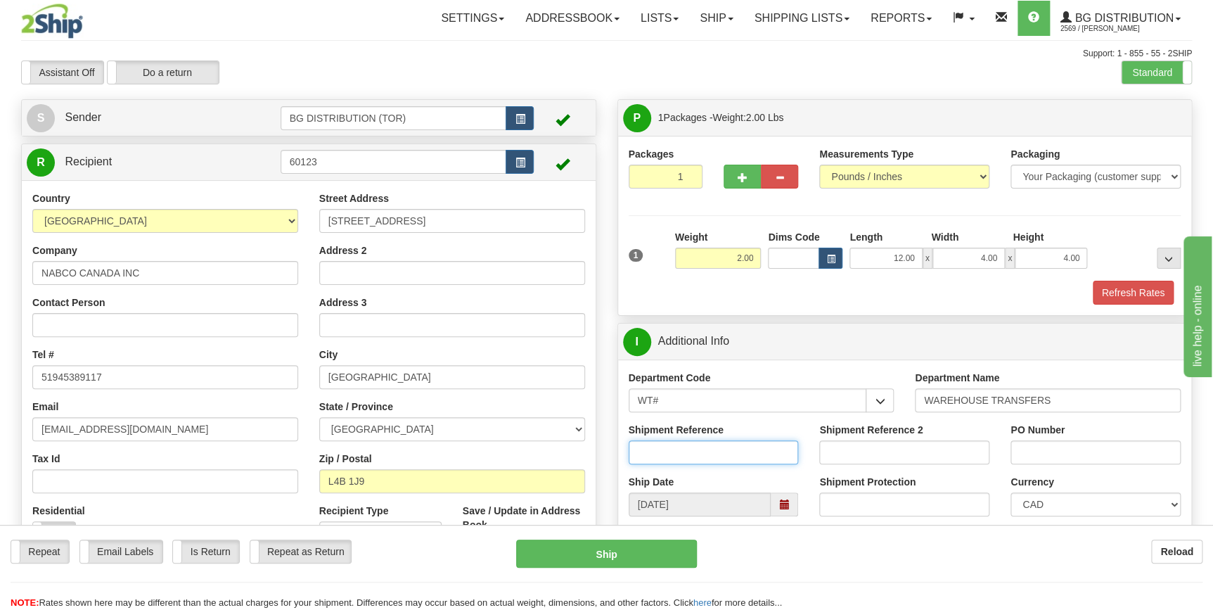
click at [745, 459] on input "Shipment Reference" at bounding box center [714, 452] width 170 height 24
type input "70182915-00"
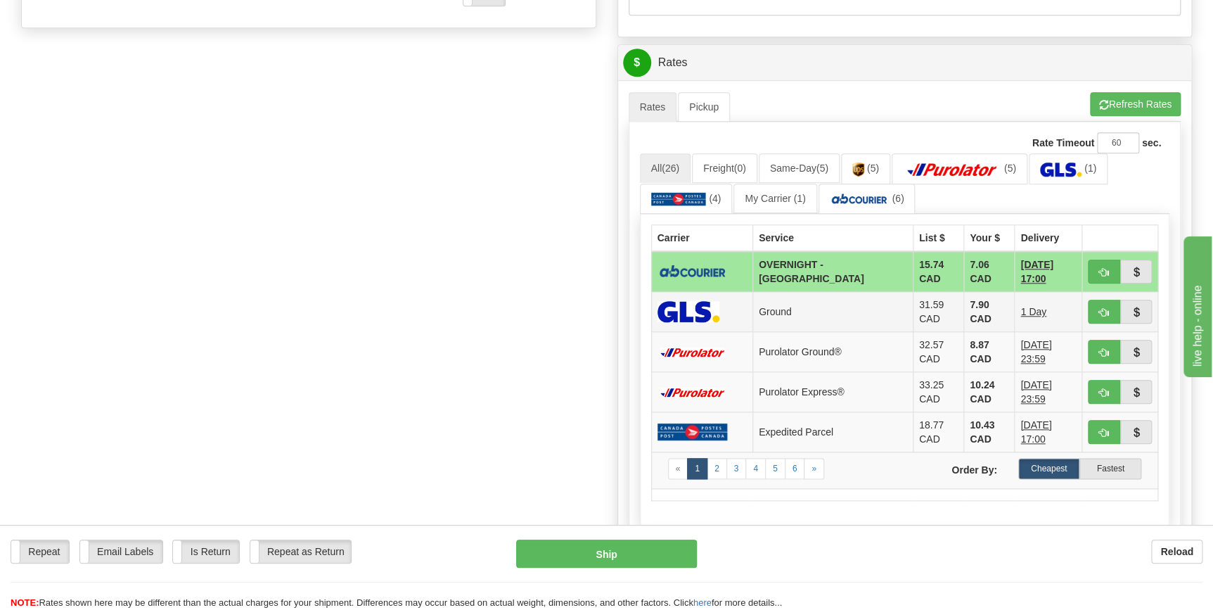
scroll to position [575, 0]
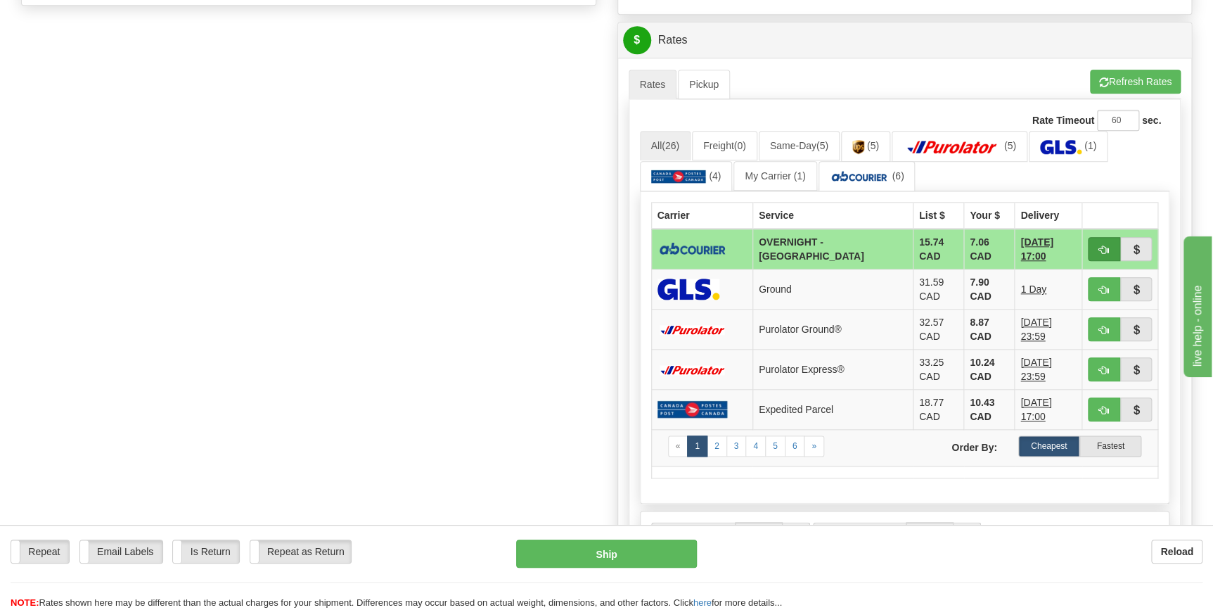
type input "4500050319"
click at [1110, 245] on button "button" at bounding box center [1104, 249] width 32 height 24
type input "4"
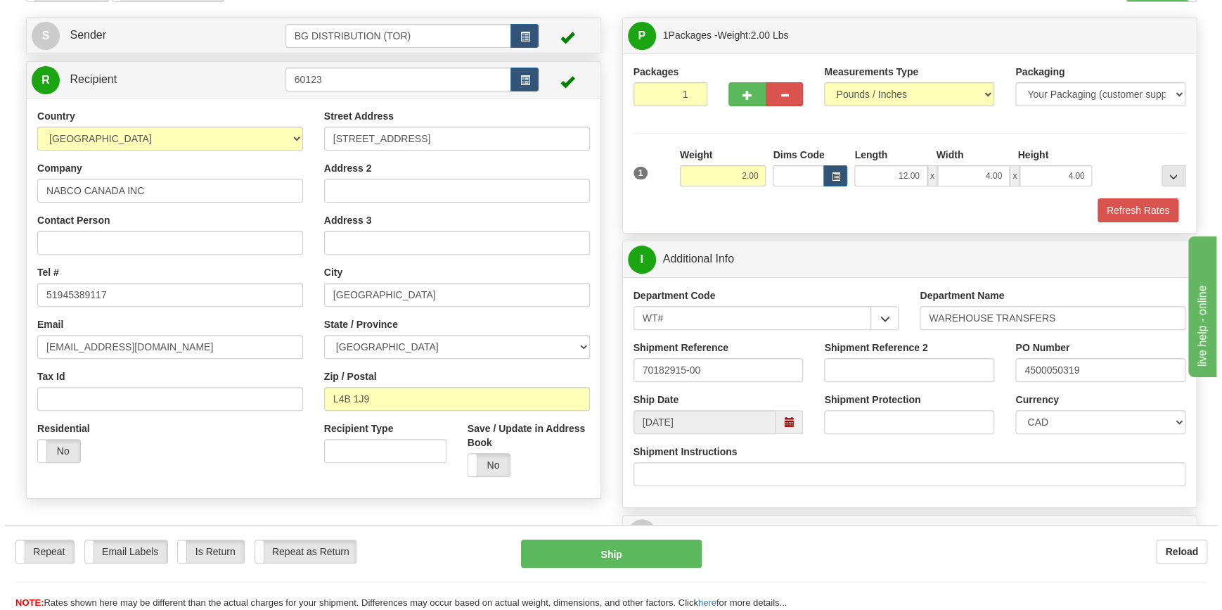
scroll to position [75, 0]
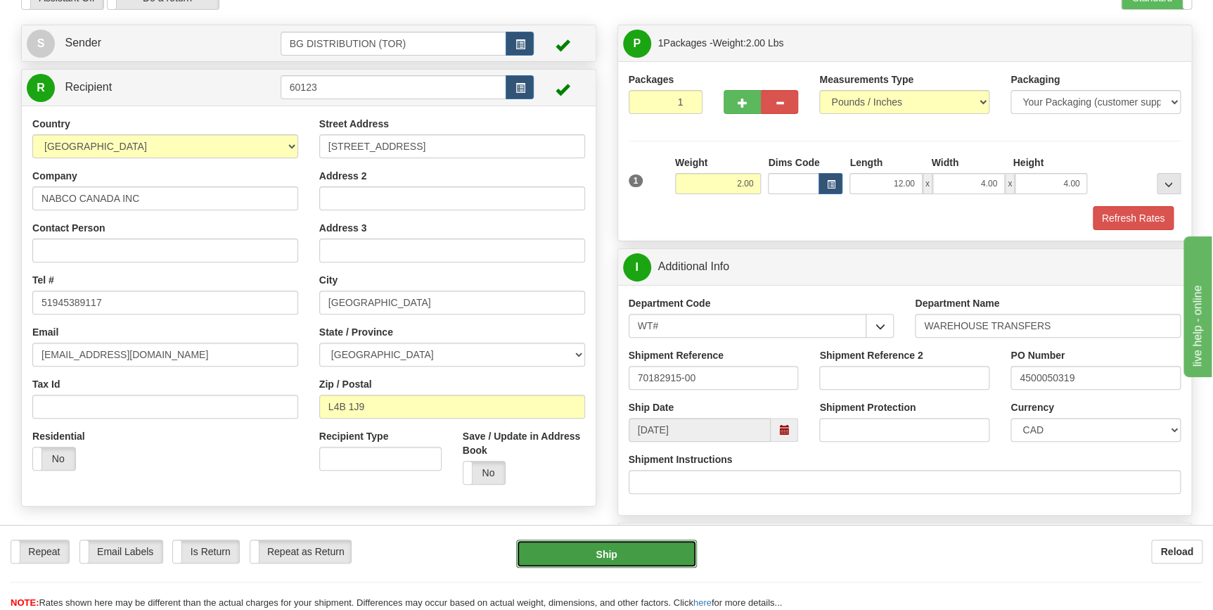
click at [589, 560] on button "Ship" at bounding box center [606, 553] width 181 height 28
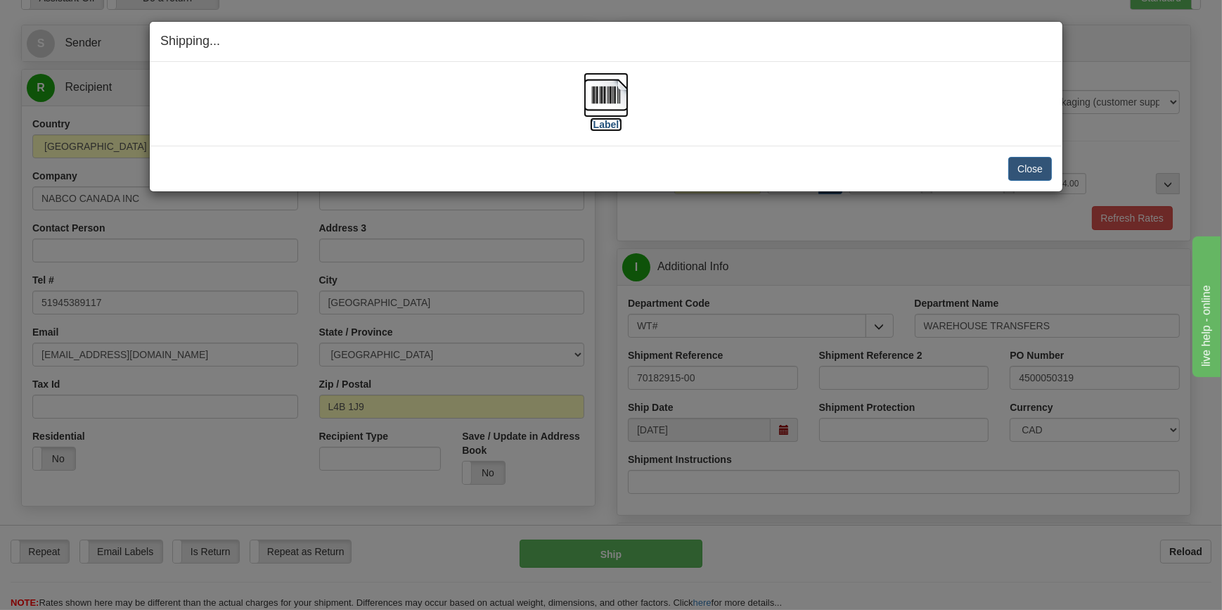
click at [620, 124] on label "[Label]" at bounding box center [606, 124] width 32 height 14
